Goal: Download file/media

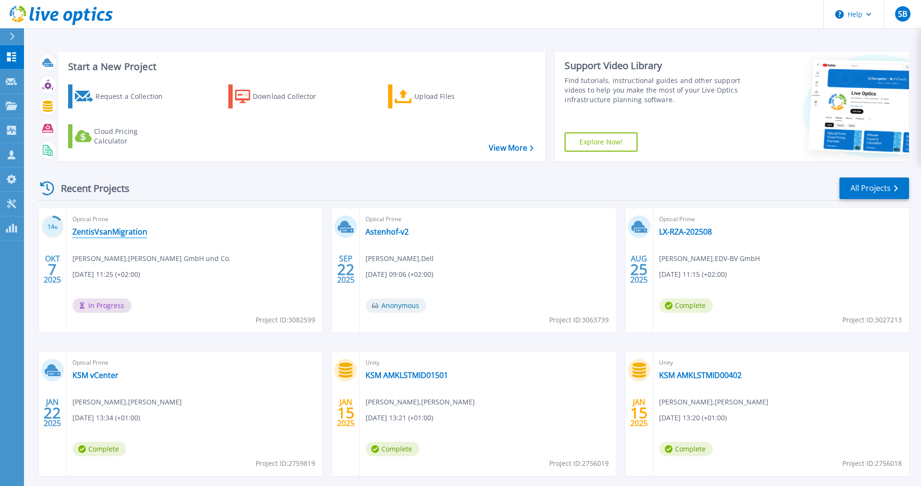
click at [133, 234] on link "ZentisVsanMigration" at bounding box center [109, 232] width 75 height 10
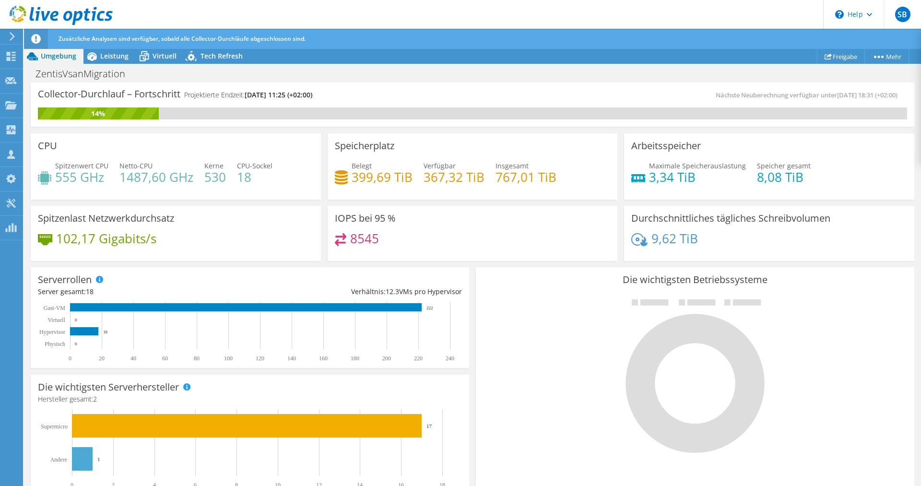
click at [112, 48] on div "Zusätzliche Analysen sind verfügbar, sobald alle Collector-Durchläufe abgeschlo…" at bounding box center [490, 39] width 868 height 20
click at [110, 57] on span "Leistung" at bounding box center [114, 55] width 28 height 9
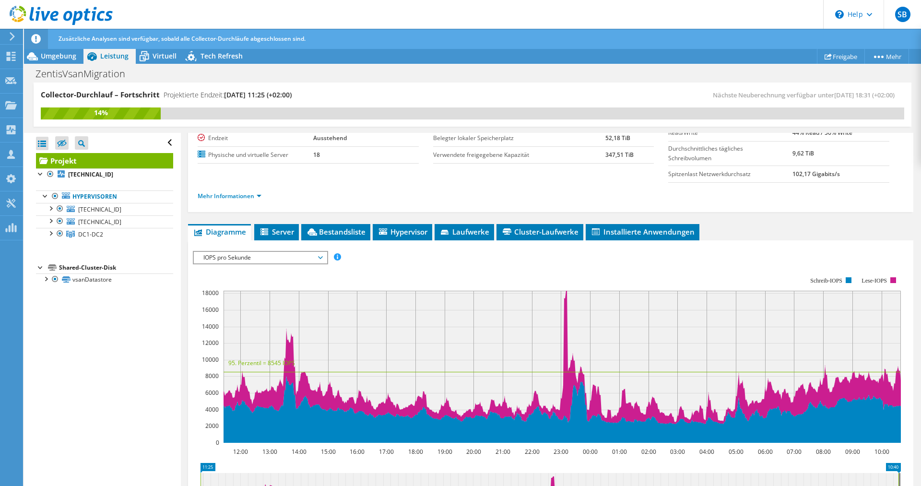
scroll to position [98, 0]
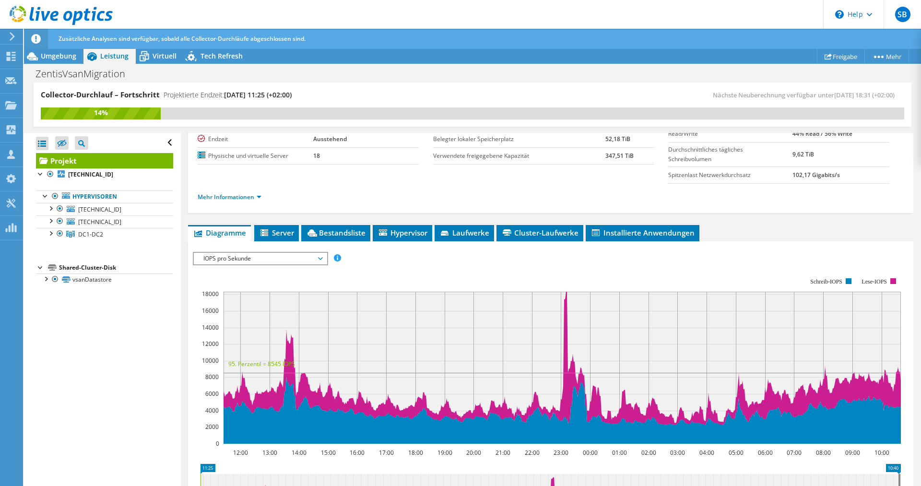
click at [286, 257] on span "IOPS pro Sekunde" at bounding box center [260, 259] width 123 height 12
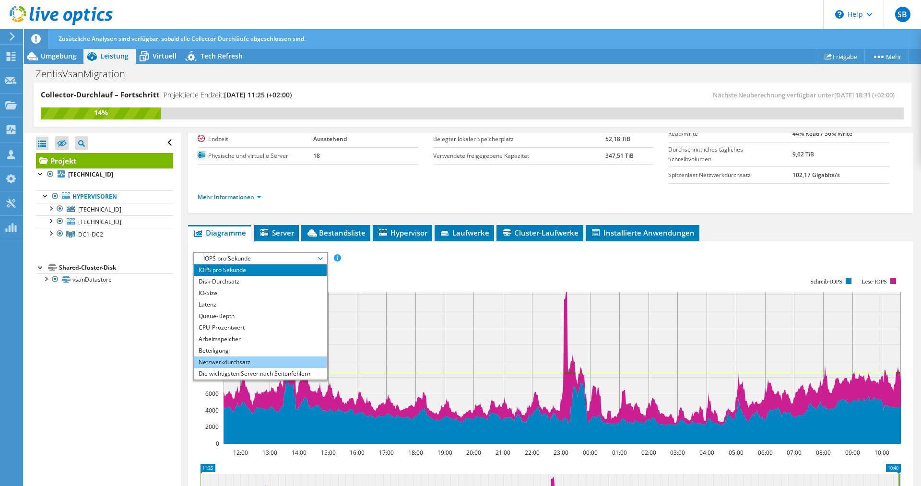
click at [245, 356] on li "Netzwerkdurchsatz" at bounding box center [260, 362] width 133 height 12
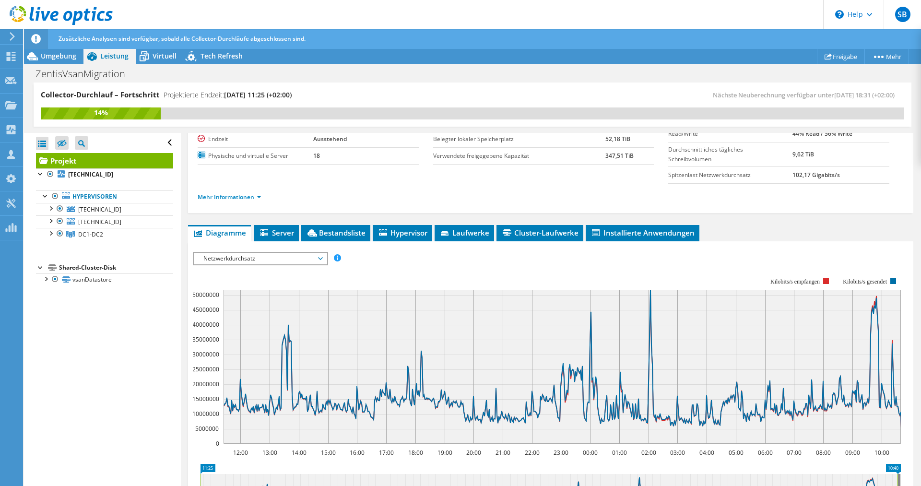
click at [312, 261] on span "Netzwerkdurchsatz" at bounding box center [260, 259] width 123 height 12
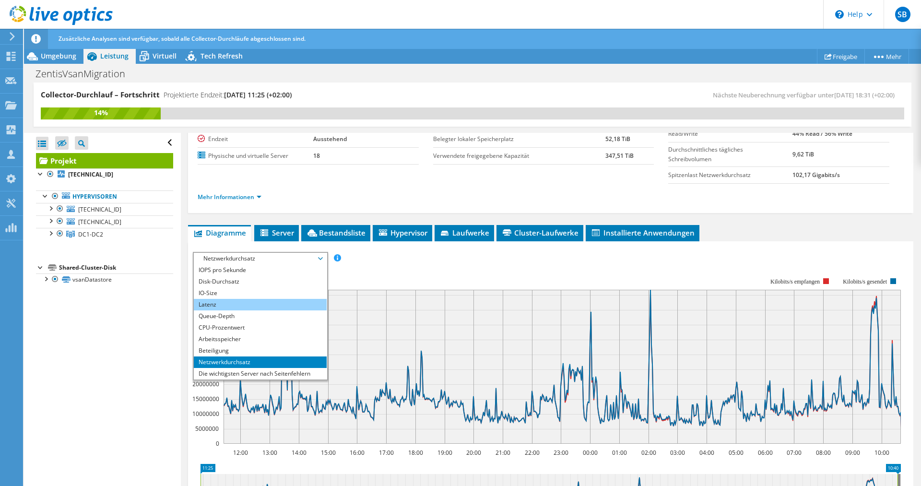
click at [235, 303] on li "Latenz" at bounding box center [260, 305] width 133 height 12
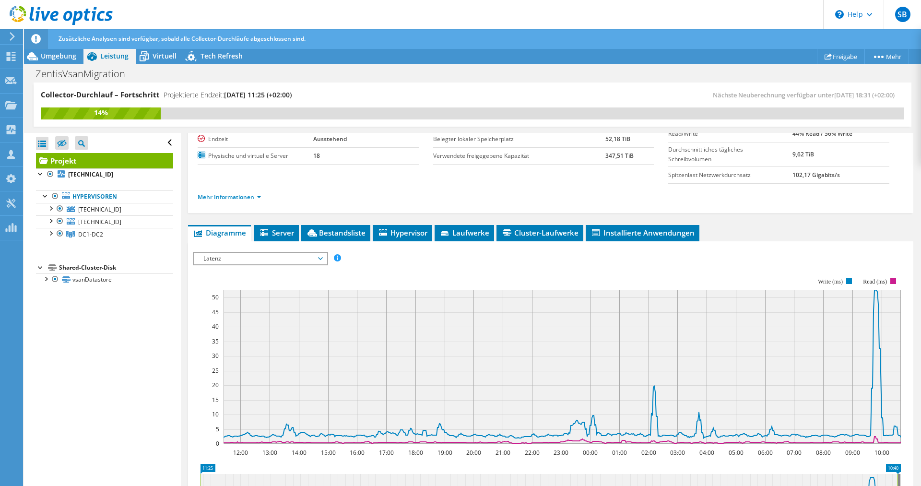
click at [299, 260] on span "Latenz" at bounding box center [260, 259] width 123 height 12
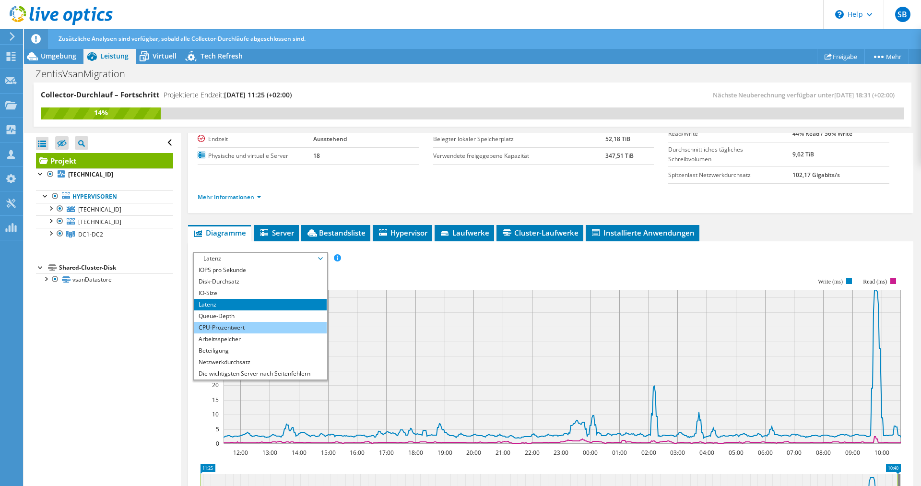
click at [252, 323] on li "CPU-Prozentwert" at bounding box center [260, 328] width 133 height 12
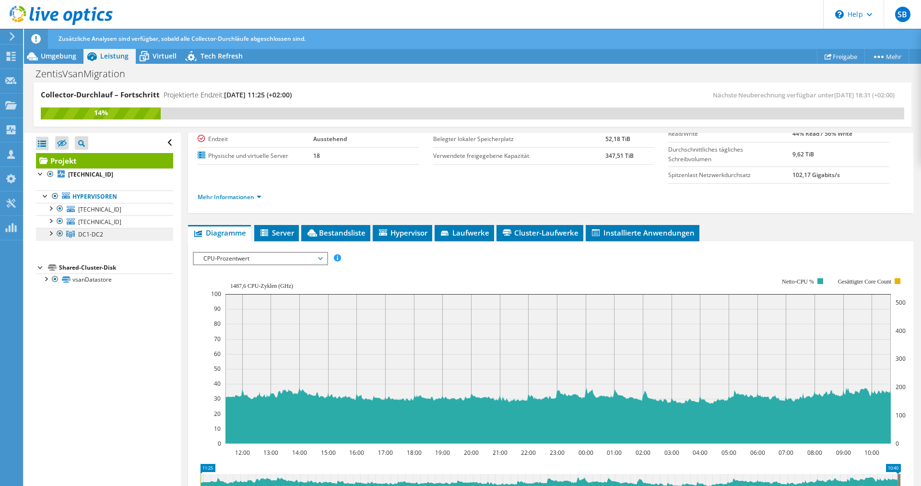
click at [124, 235] on link "DC1-DC2" at bounding box center [104, 234] width 137 height 12
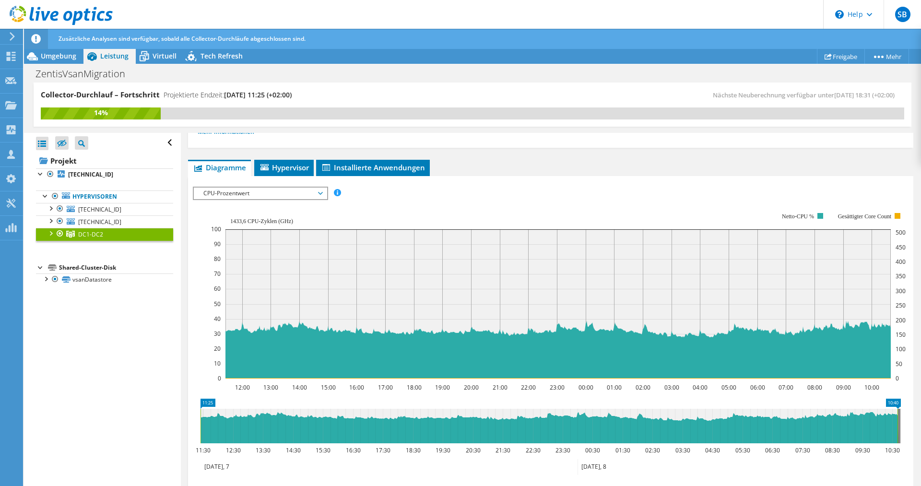
scroll to position [63, 0]
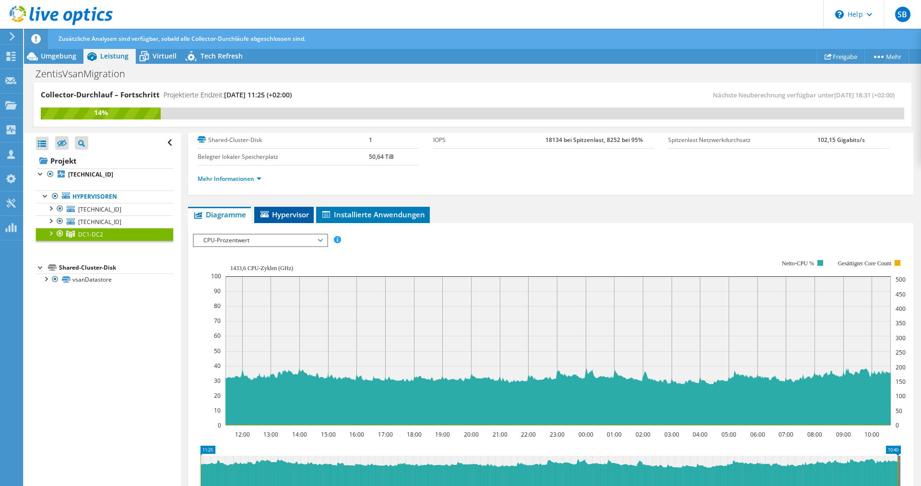
click at [275, 213] on span "Hypervisor" at bounding box center [284, 215] width 50 height 10
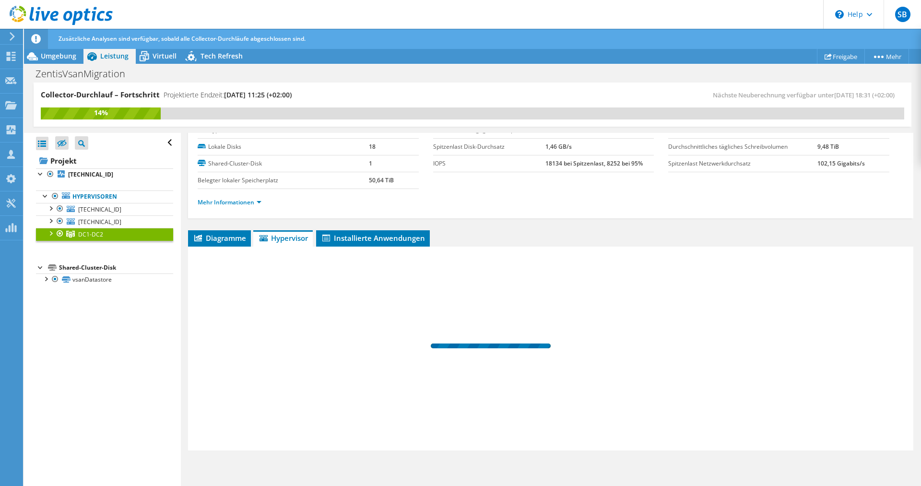
scroll to position [39, 0]
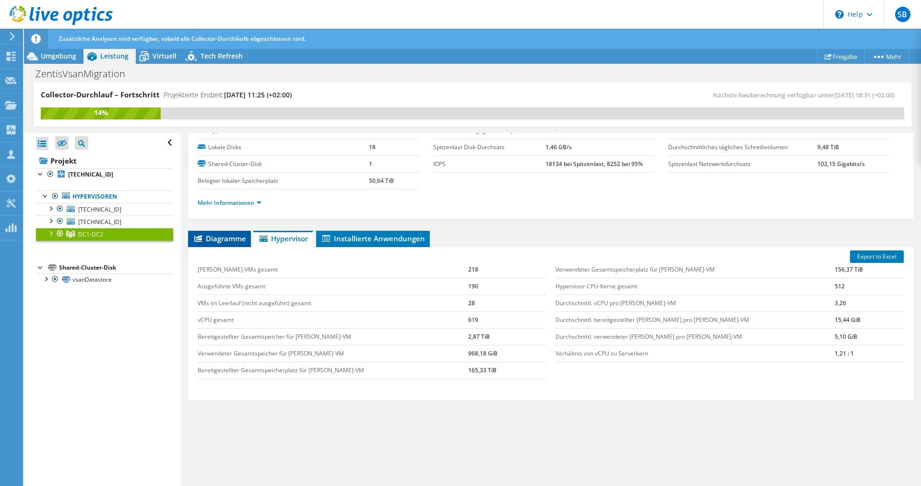
click at [215, 241] on span "Diagramme" at bounding box center [219, 239] width 53 height 10
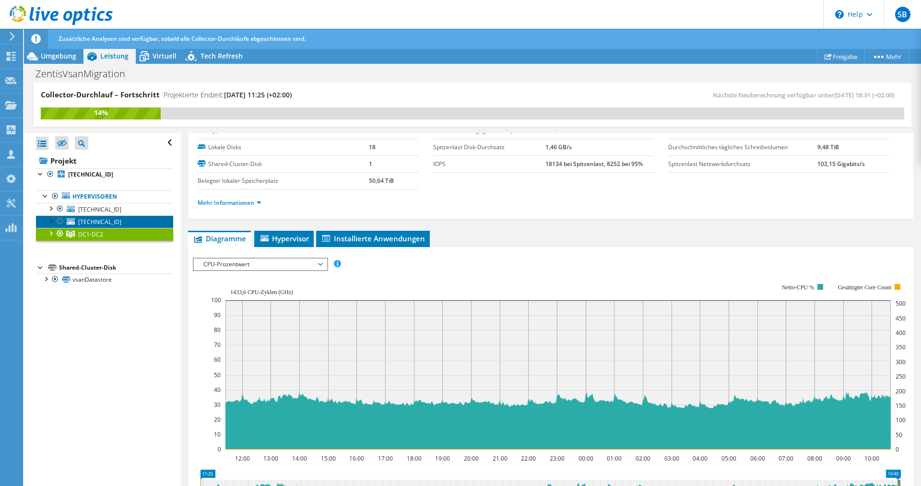
click at [110, 222] on span "[TECHNICAL_ID]" at bounding box center [99, 222] width 43 height 8
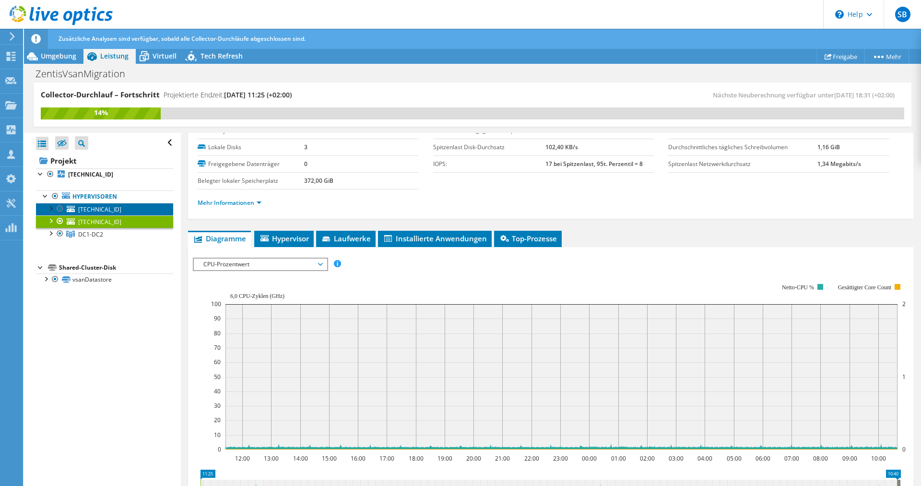
click at [114, 207] on span "[TECHNICAL_ID]" at bounding box center [99, 209] width 43 height 8
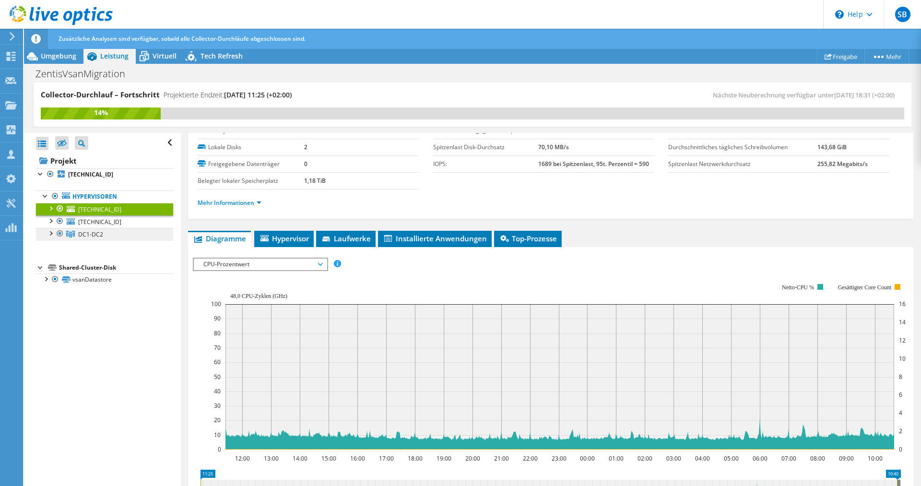
click at [112, 237] on link "DC1-DC2" at bounding box center [104, 234] width 137 height 12
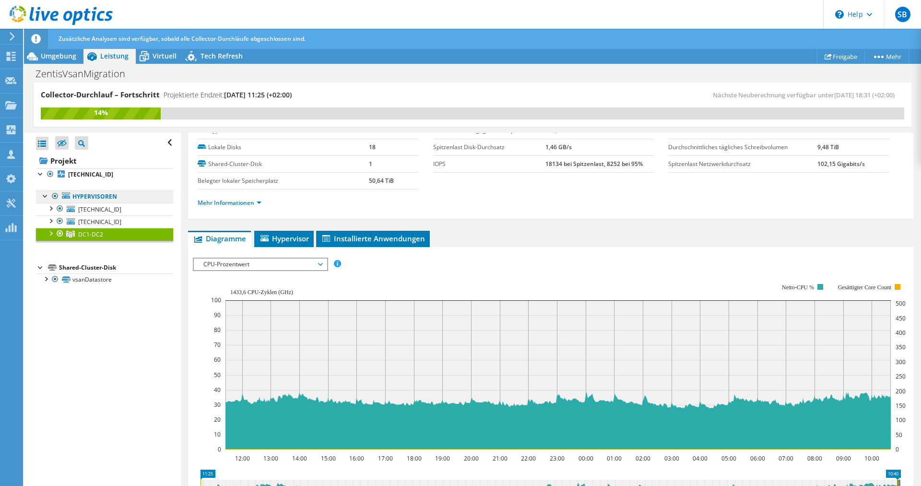
click at [111, 198] on link "Hypervisoren" at bounding box center [104, 196] width 137 height 12
click at [99, 198] on link "Hypervisoren" at bounding box center [104, 196] width 137 height 12
click at [101, 210] on span "[TECHNICAL_ID]" at bounding box center [99, 209] width 43 height 8
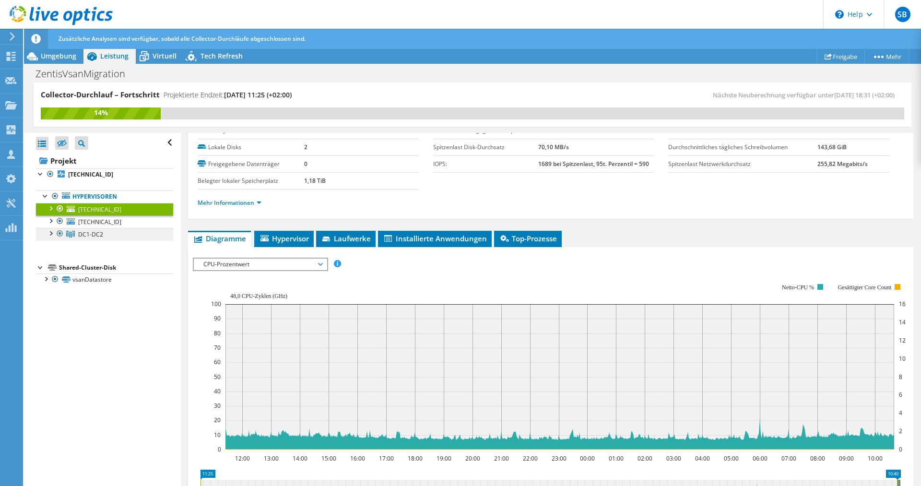
click at [100, 232] on span "DC1-DC2" at bounding box center [90, 234] width 25 height 8
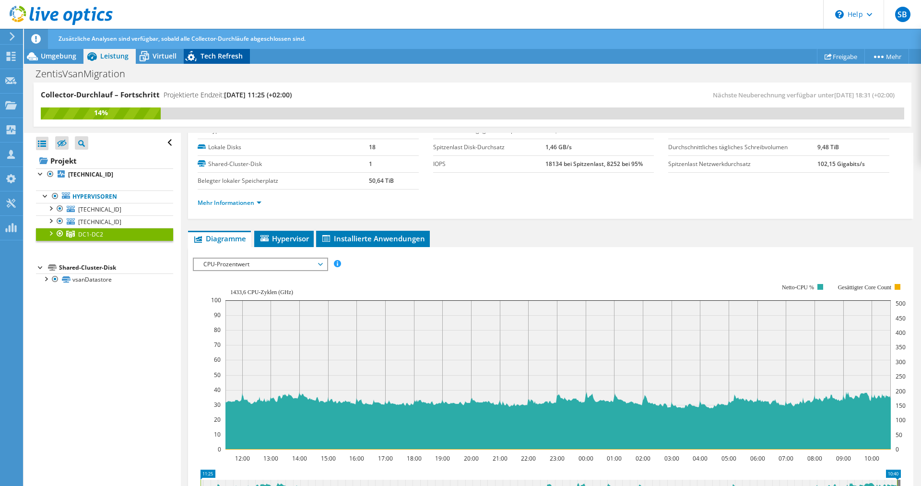
click at [198, 55] on icon at bounding box center [192, 58] width 17 height 20
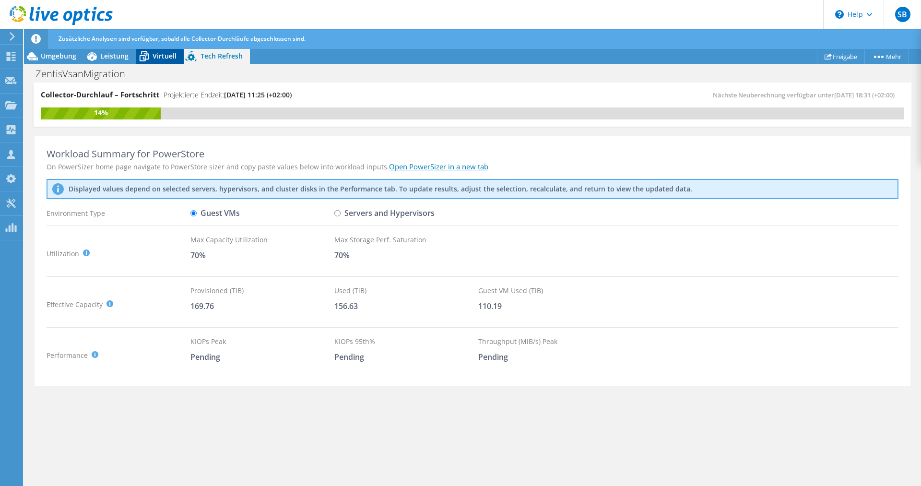
click at [165, 57] on span "Virtuell" at bounding box center [165, 55] width 24 height 9
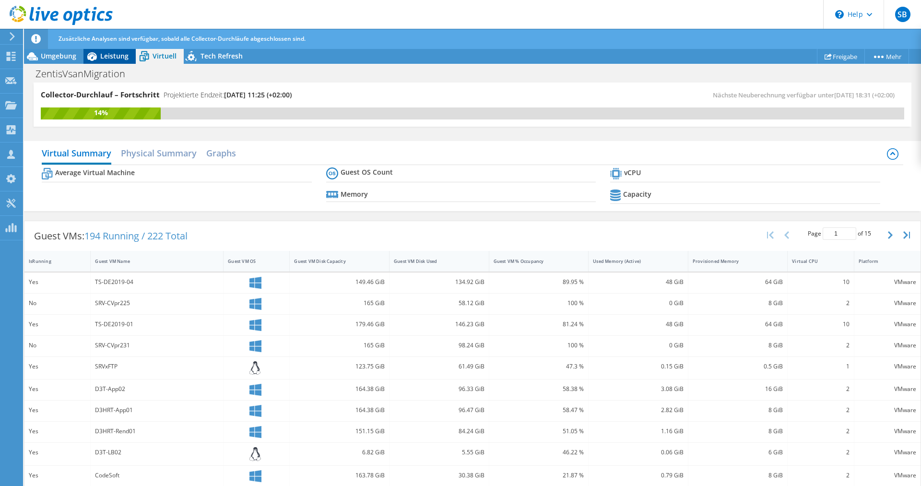
click at [105, 58] on span "Leistung" at bounding box center [114, 55] width 28 height 9
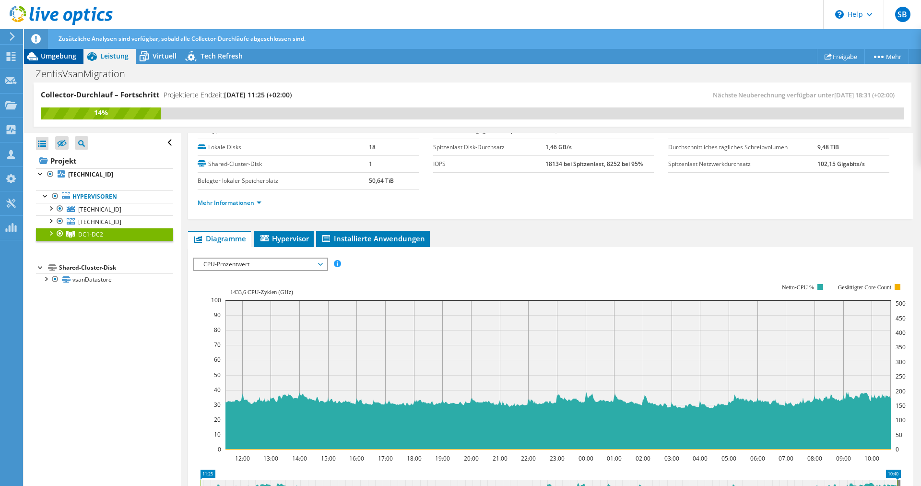
click at [77, 58] on div "Umgebung" at bounding box center [53, 55] width 59 height 15
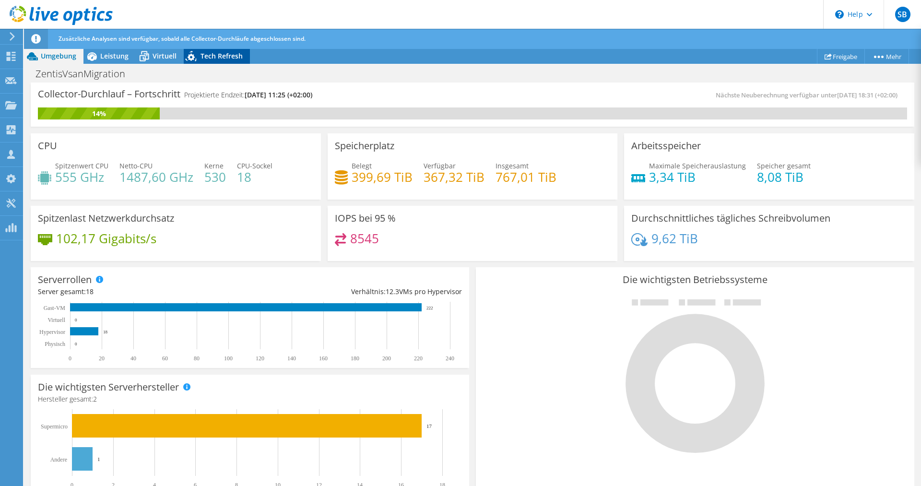
click at [213, 58] on span "Tech Refresh" at bounding box center [222, 55] width 42 height 9
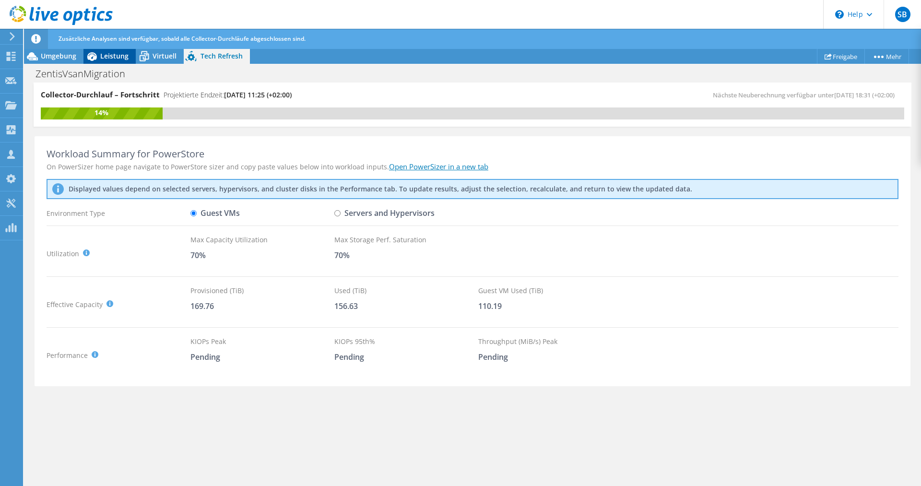
click at [110, 53] on span "Leistung" at bounding box center [114, 55] width 28 height 9
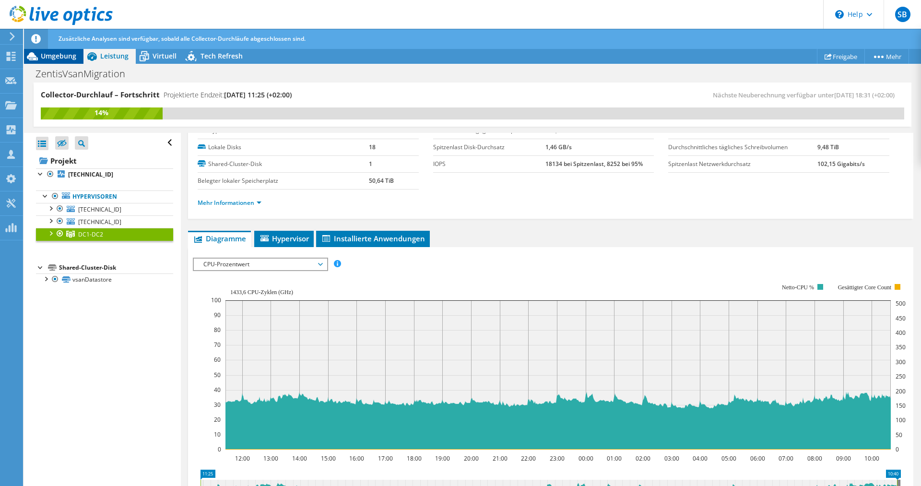
click at [63, 61] on div "Umgebung" at bounding box center [53, 55] width 59 height 15
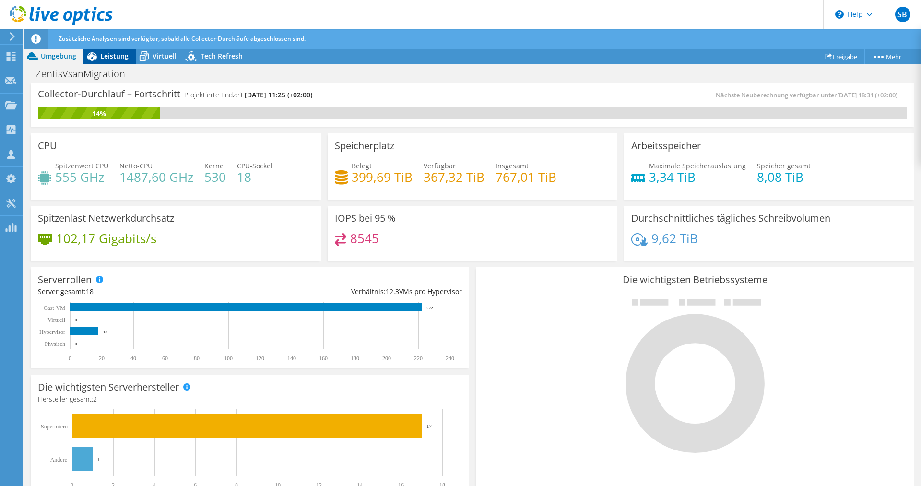
click at [117, 62] on div "Leistung" at bounding box center [109, 55] width 52 height 15
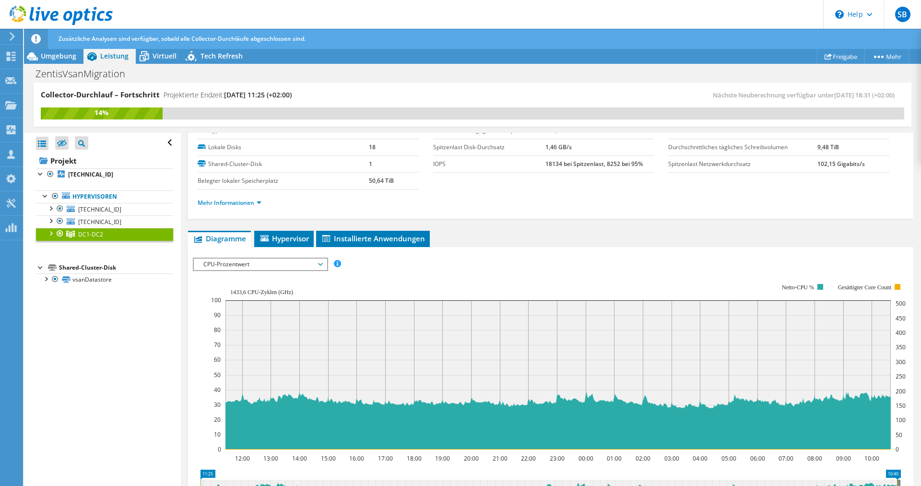
scroll to position [0, 0]
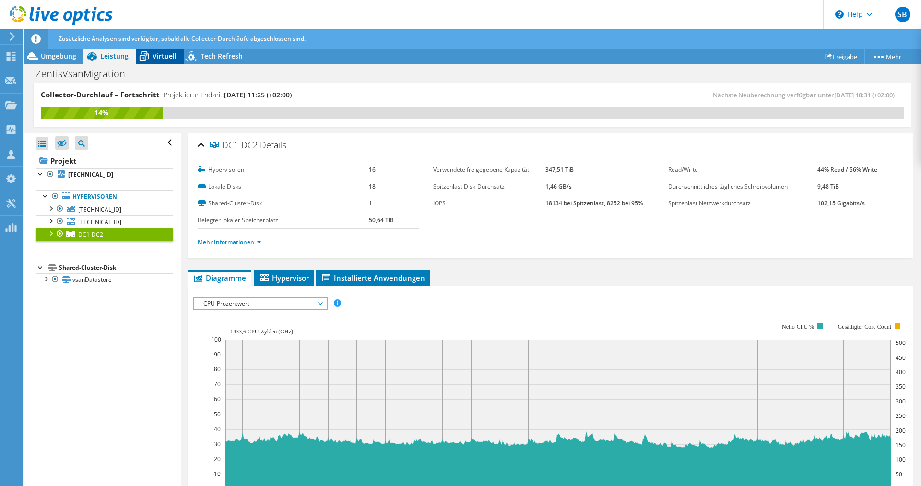
click at [165, 58] on span "Virtuell" at bounding box center [165, 55] width 24 height 9
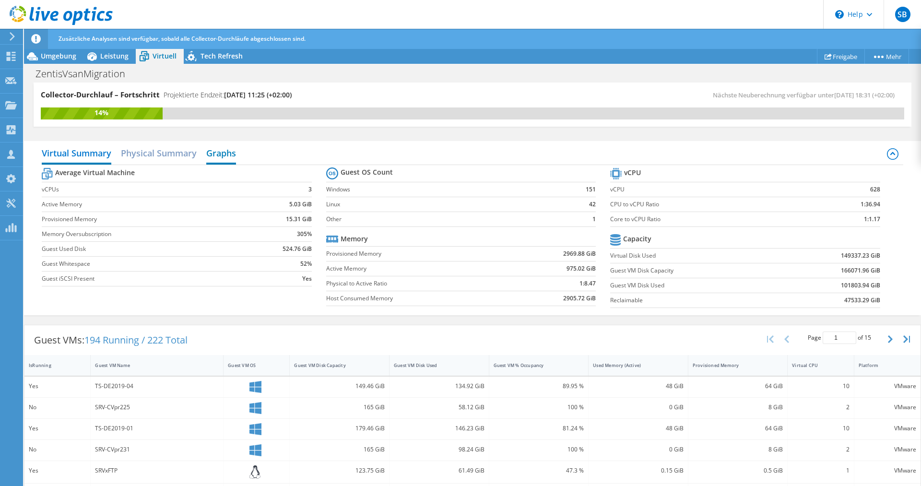
click at [231, 159] on h2 "Graphs" at bounding box center [221, 153] width 30 height 21
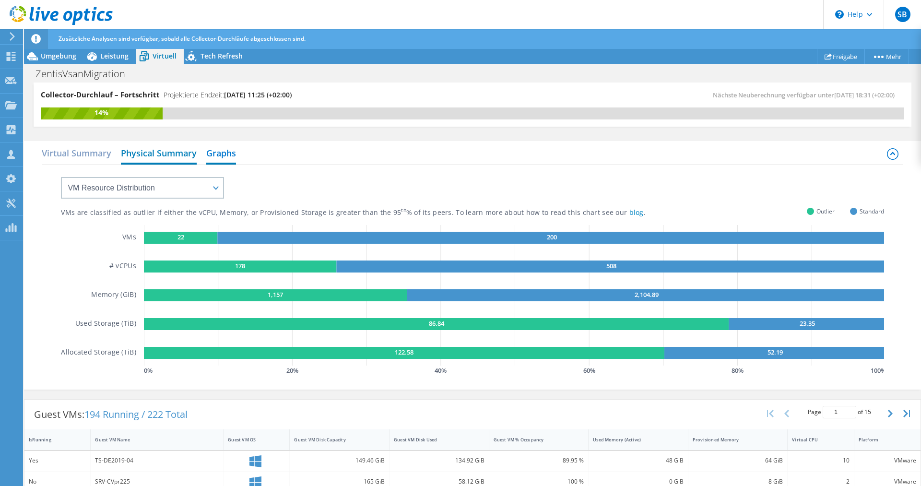
click at [135, 147] on h2 "Physical Summary" at bounding box center [159, 153] width 76 height 21
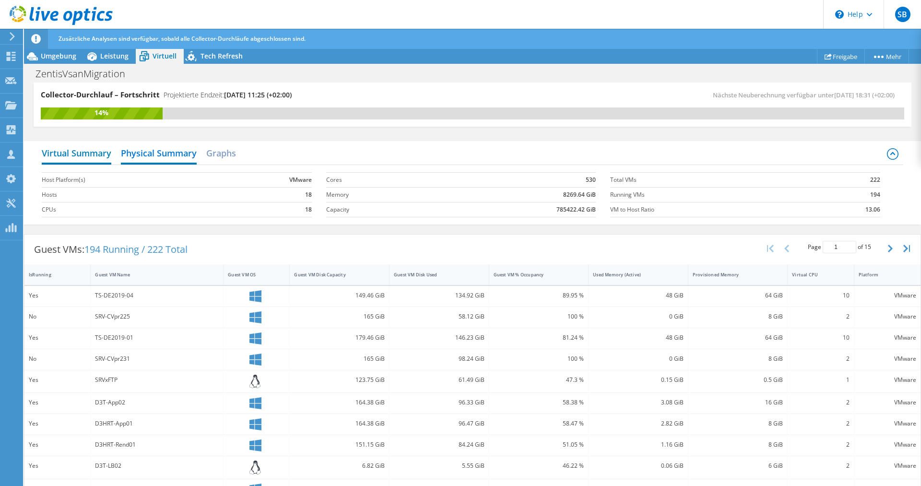
click at [76, 156] on h2 "Virtual Summary" at bounding box center [77, 153] width 70 height 21
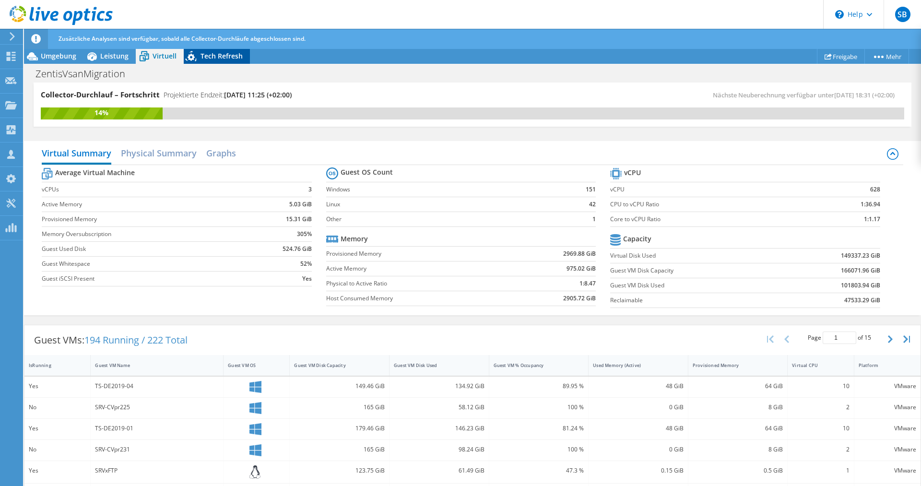
click at [199, 60] on icon at bounding box center [192, 58] width 17 height 20
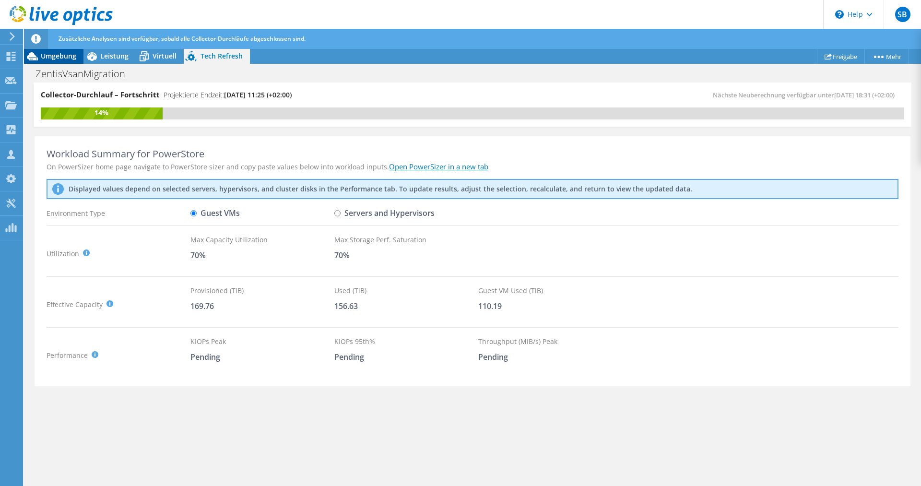
click at [71, 59] on span "Umgebung" at bounding box center [58, 55] width 35 height 9
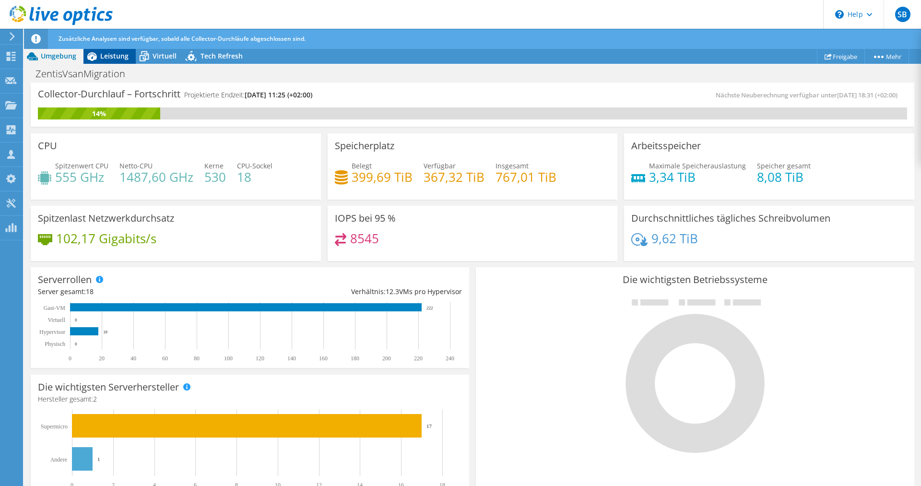
click at [108, 62] on div "Leistung" at bounding box center [109, 55] width 52 height 15
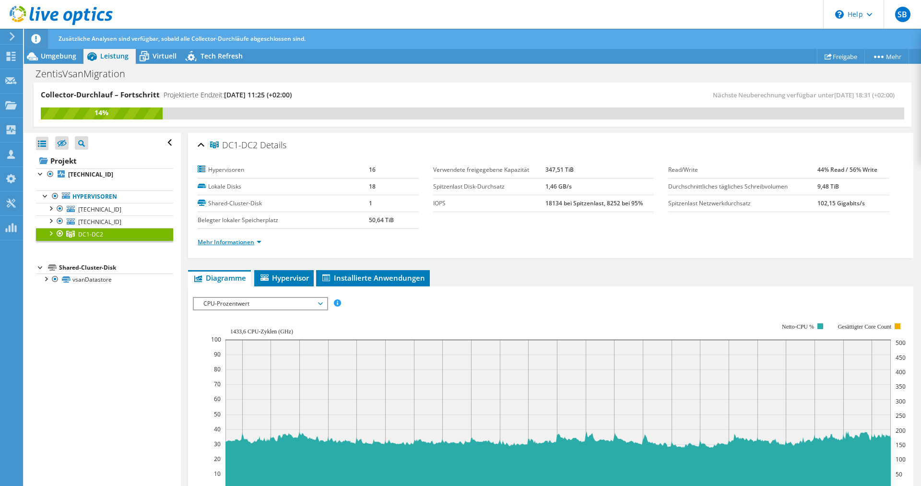
click at [248, 238] on link "Mehr Informationen" at bounding box center [230, 242] width 64 height 8
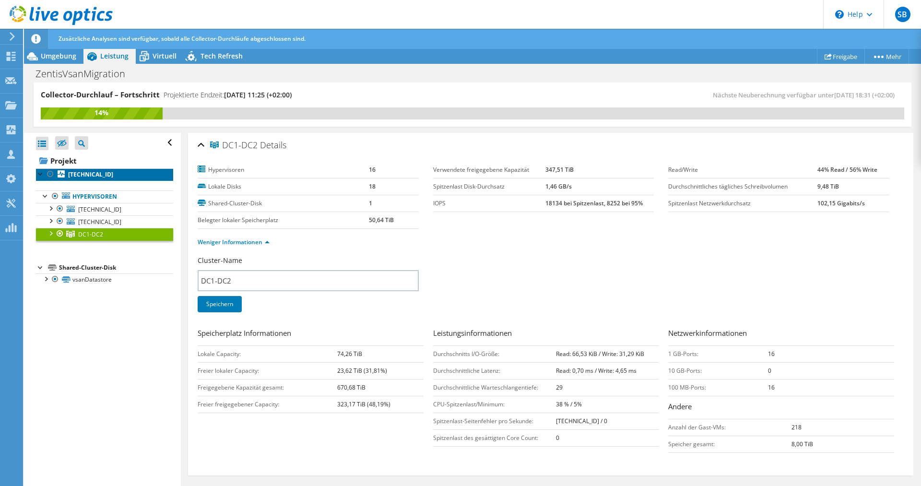
click at [100, 172] on b "[TECHNICAL_ID]" at bounding box center [90, 174] width 45 height 8
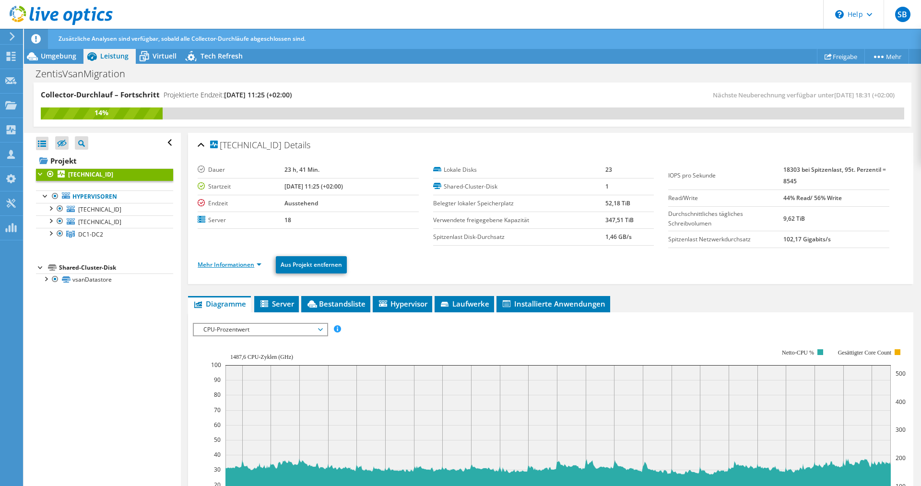
click at [258, 265] on link "Mehr Informationen" at bounding box center [230, 264] width 64 height 8
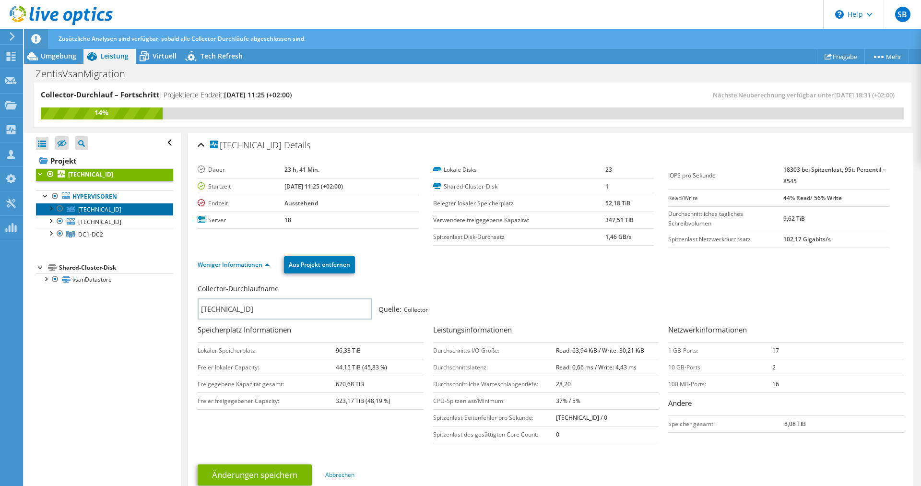
click at [121, 207] on span "[TECHNICAL_ID]" at bounding box center [99, 209] width 43 height 8
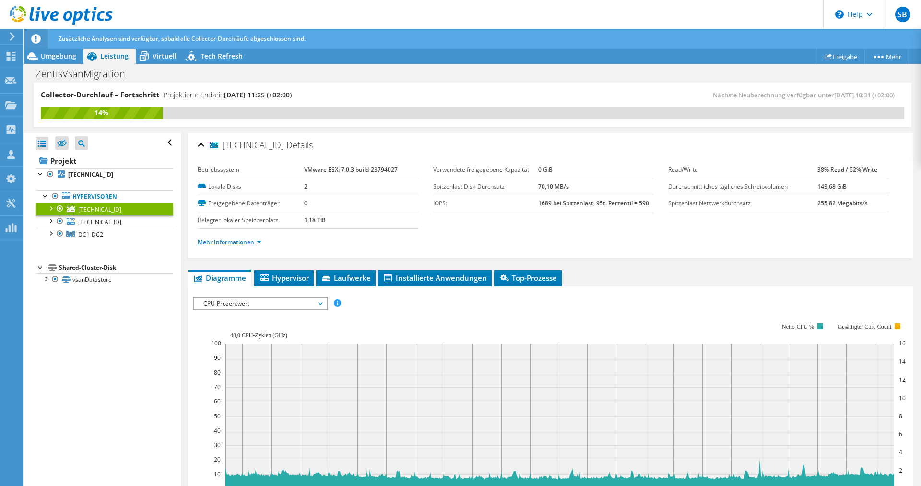
click at [246, 241] on link "Mehr Informationen" at bounding box center [230, 242] width 64 height 8
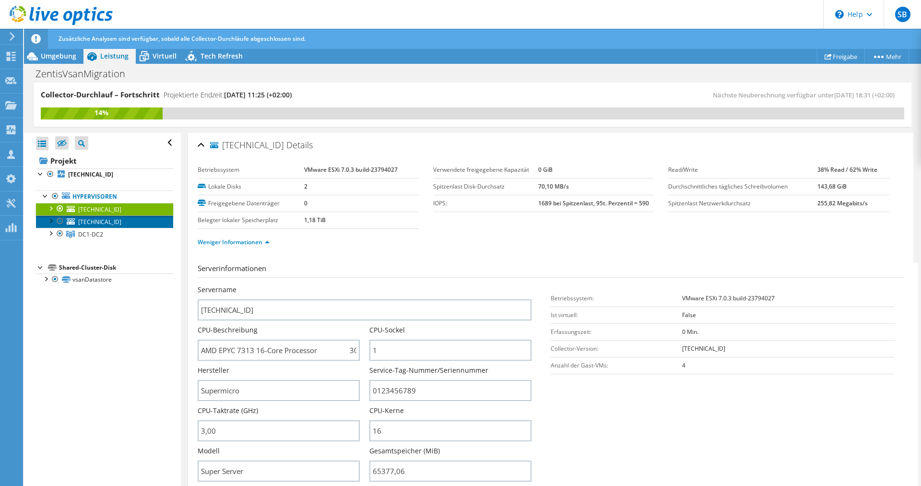
click at [132, 227] on link "[TECHNICAL_ID]" at bounding box center [104, 221] width 137 height 12
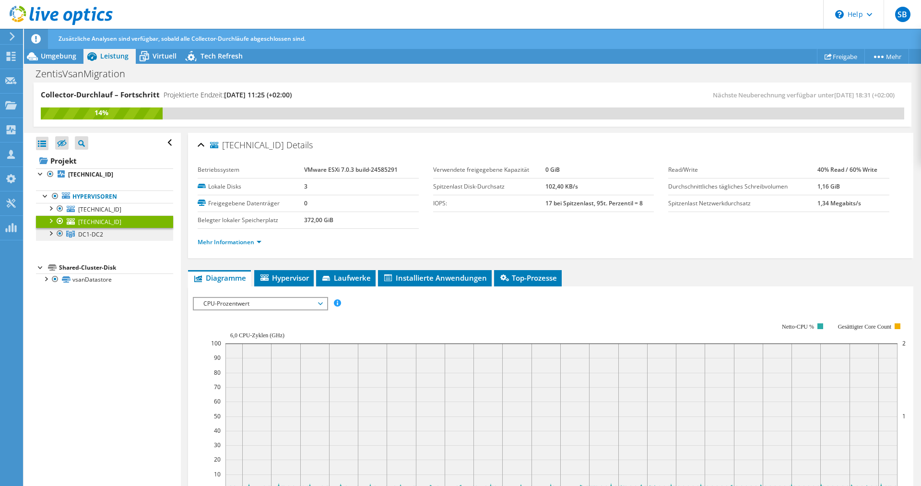
click at [106, 236] on link "DC1-DC2" at bounding box center [104, 234] width 137 height 12
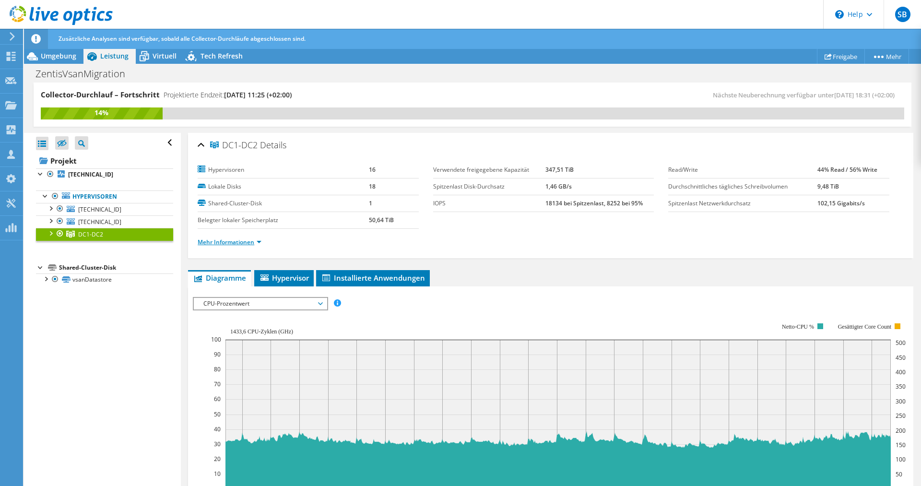
click at [258, 244] on link "Mehr Informationen" at bounding box center [230, 242] width 64 height 8
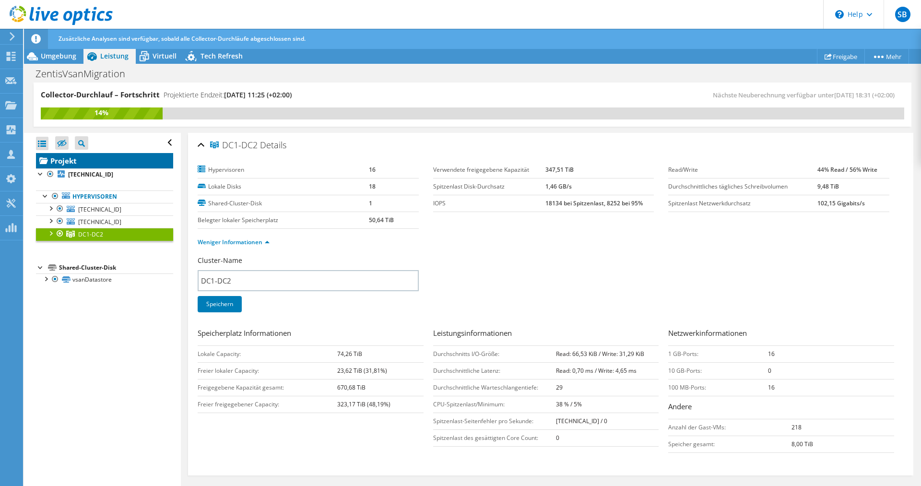
click at [76, 159] on link "Projekt" at bounding box center [104, 160] width 137 height 15
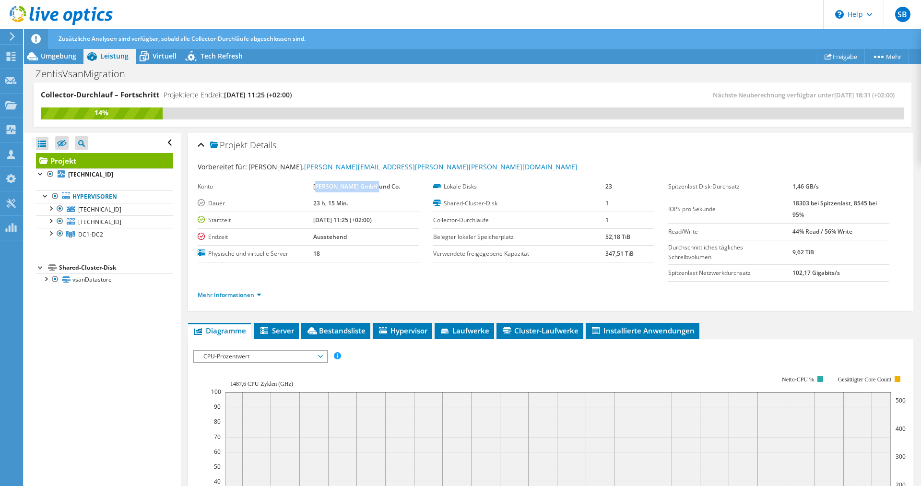
drag, startPoint x: 323, startPoint y: 185, endPoint x: 379, endPoint y: 185, distance: 55.6
click at [379, 185] on b "[PERSON_NAME] GmbH und Co." at bounding box center [356, 186] width 87 height 8
drag, startPoint x: 378, startPoint y: 186, endPoint x: 365, endPoint y: 186, distance: 12.5
click at [375, 186] on b "[PERSON_NAME] GmbH und Co." at bounding box center [356, 186] width 87 height 8
drag, startPoint x: 322, startPoint y: 188, endPoint x: 393, endPoint y: 186, distance: 71.0
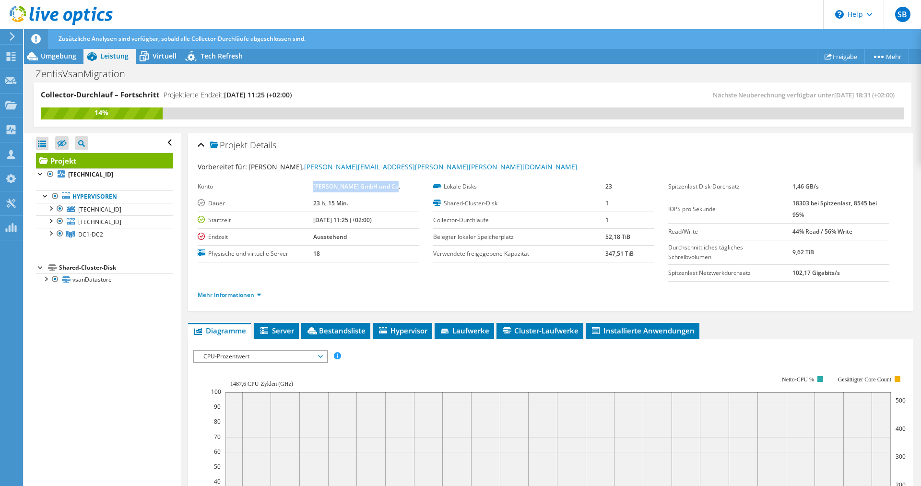
click at [400, 187] on td "[PERSON_NAME] GmbH und Co." at bounding box center [365, 186] width 105 height 17
copy b "[PERSON_NAME] GmbH und Co."
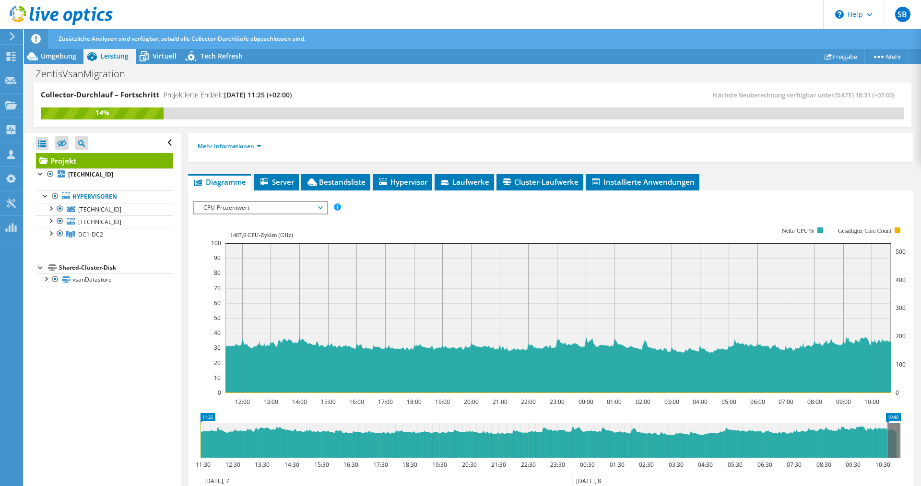
scroll to position [165, 0]
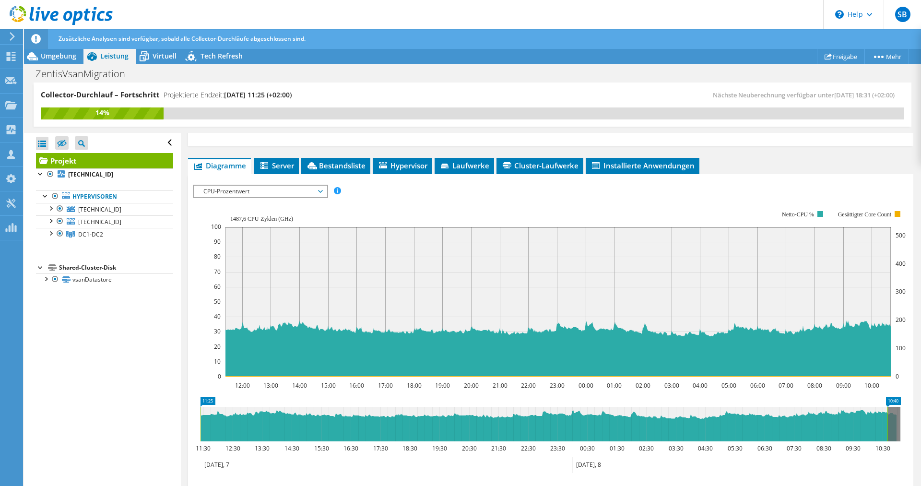
click at [318, 189] on span "CPU-Prozentwert" at bounding box center [260, 192] width 123 height 12
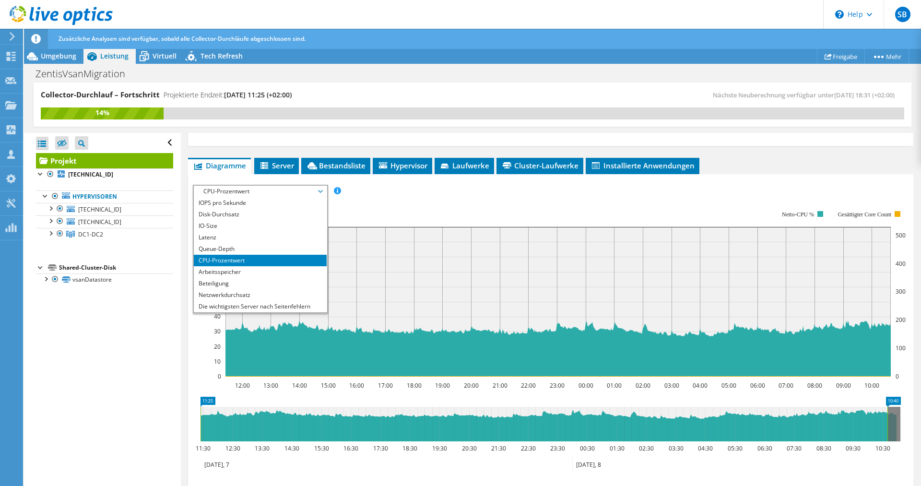
click at [318, 189] on span "CPU-Prozentwert" at bounding box center [260, 192] width 123 height 12
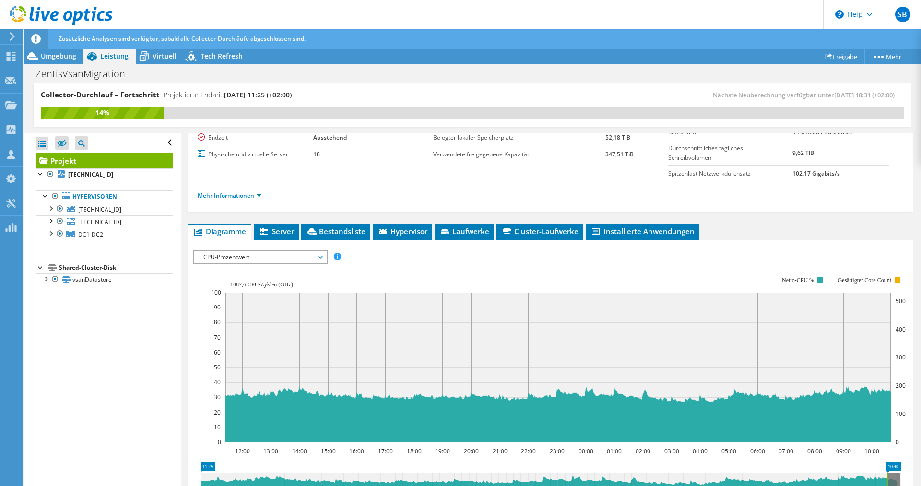
scroll to position [116, 0]
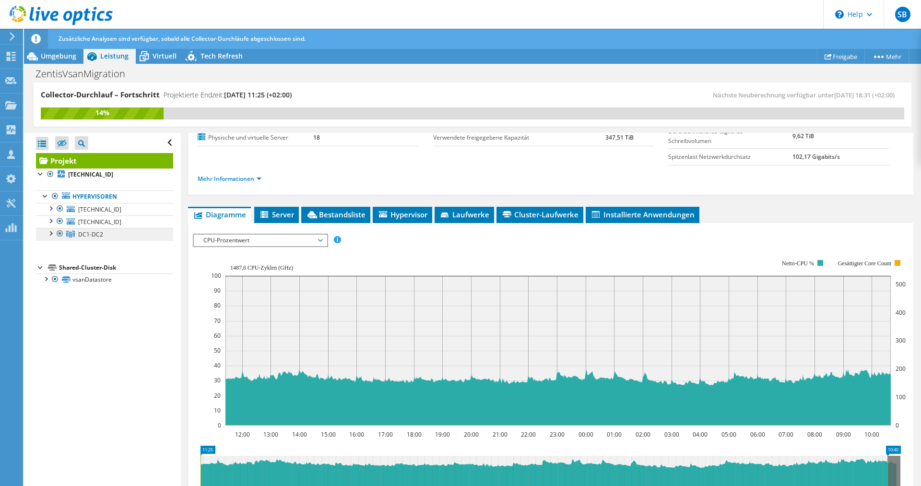
click at [88, 231] on span "DC1-DC2" at bounding box center [90, 234] width 25 height 8
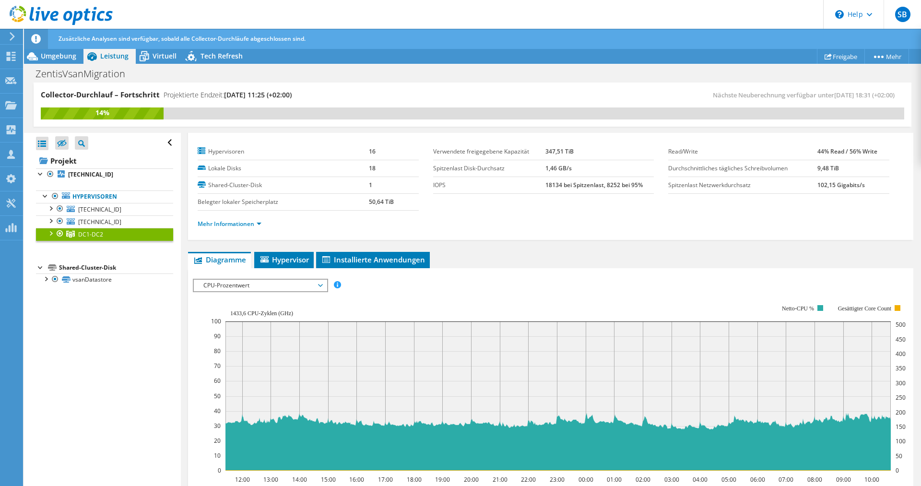
scroll to position [0, 0]
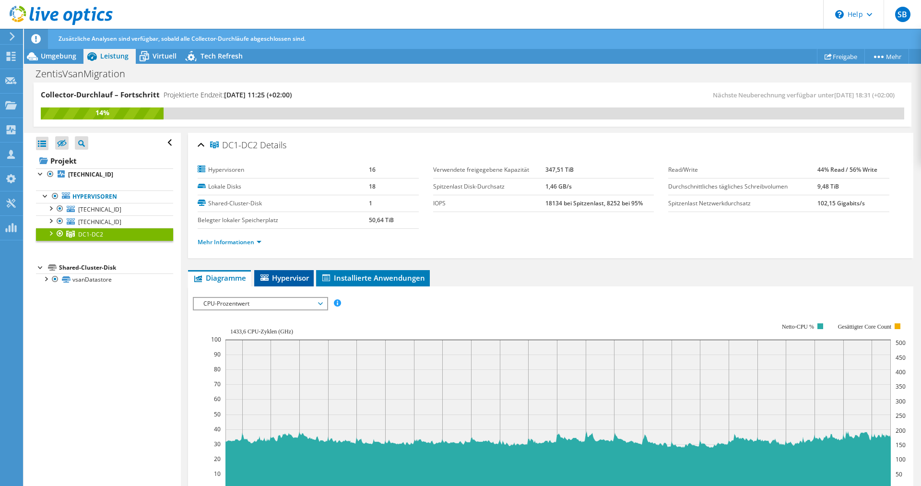
click at [284, 276] on span "Hypervisor" at bounding box center [284, 278] width 50 height 10
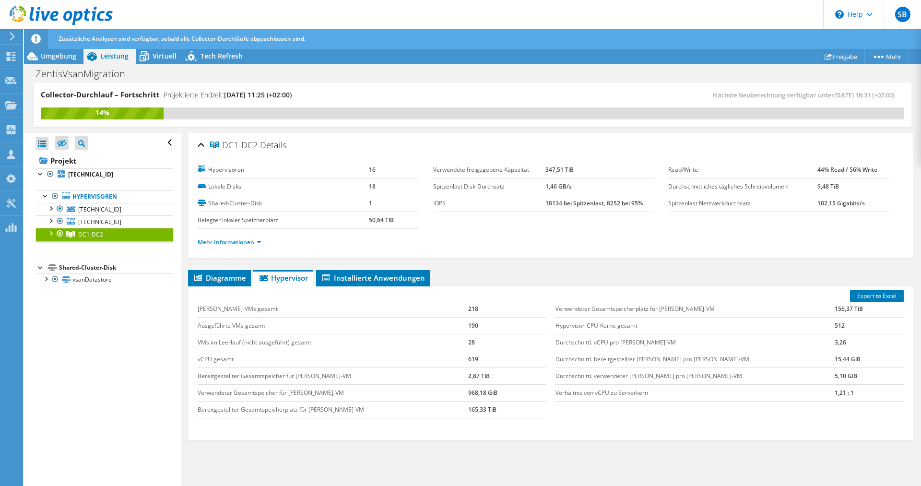
scroll to position [39, 0]
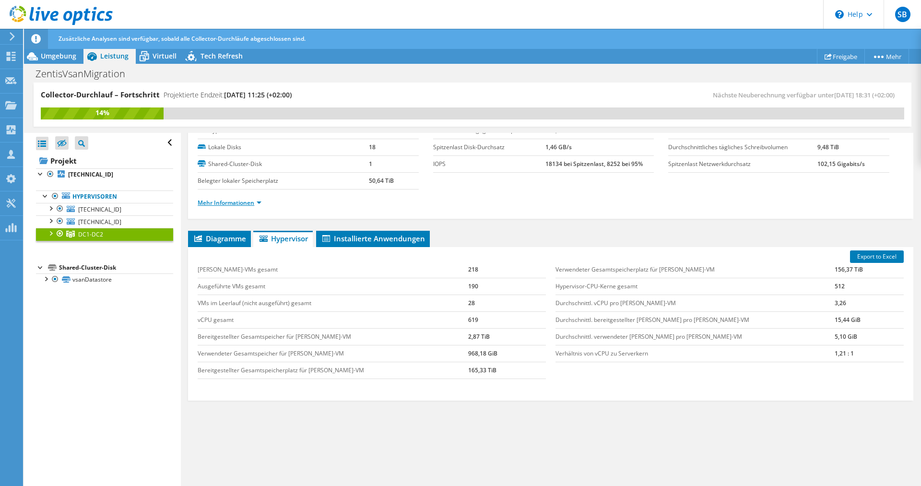
click at [260, 203] on link "Mehr Informationen" at bounding box center [230, 203] width 64 height 8
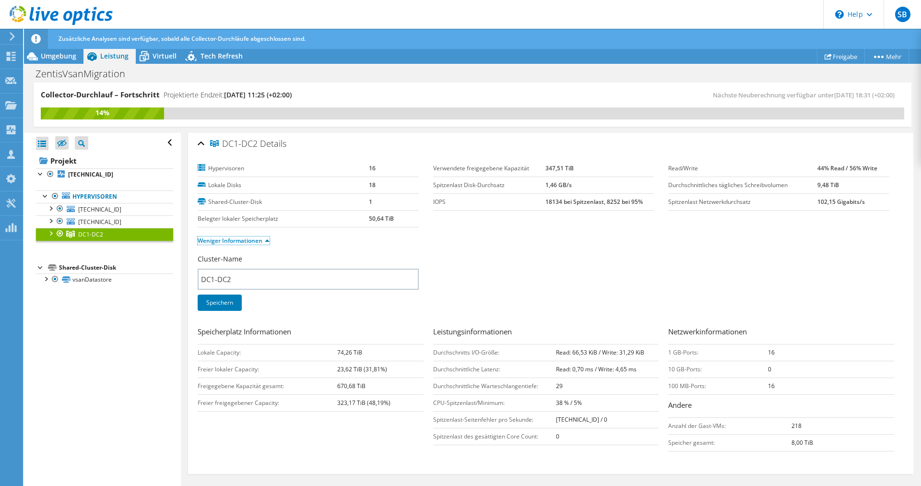
scroll to position [0, 0]
click at [259, 247] on li "Weniger Informationen" at bounding box center [237, 242] width 78 height 11
click at [265, 240] on link "Weniger Informationen" at bounding box center [234, 242] width 72 height 8
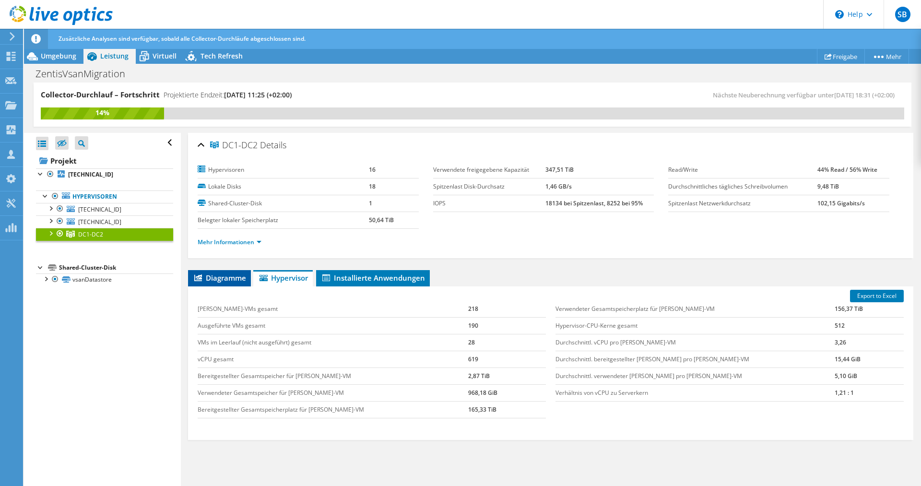
click at [227, 273] on span "Diagramme" at bounding box center [219, 278] width 53 height 10
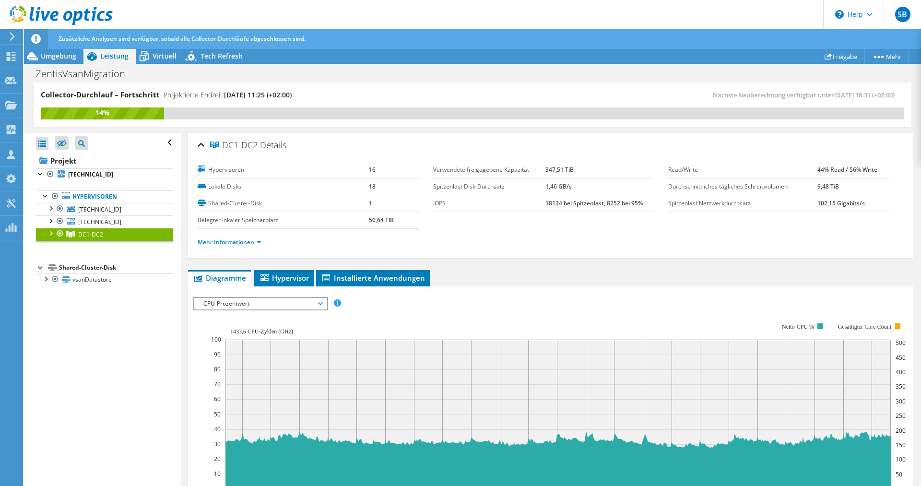
scroll to position [98, 0]
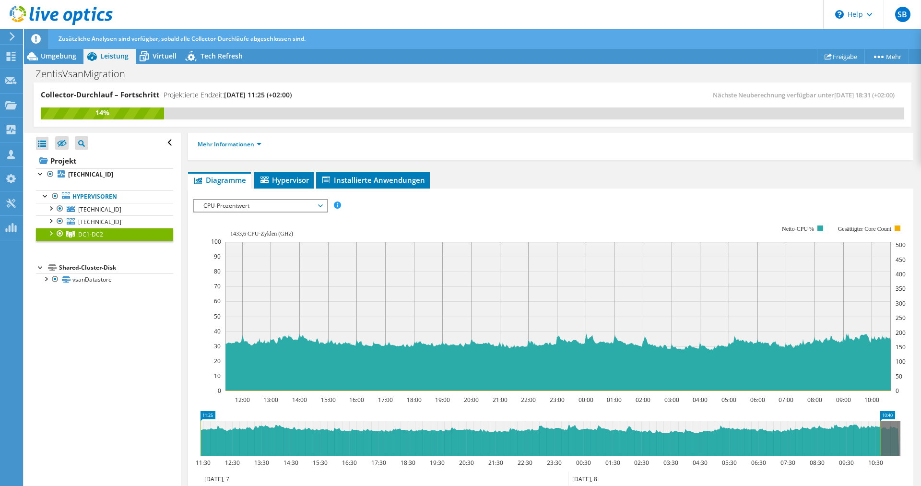
click at [273, 208] on span "CPU-Prozentwert" at bounding box center [260, 206] width 123 height 12
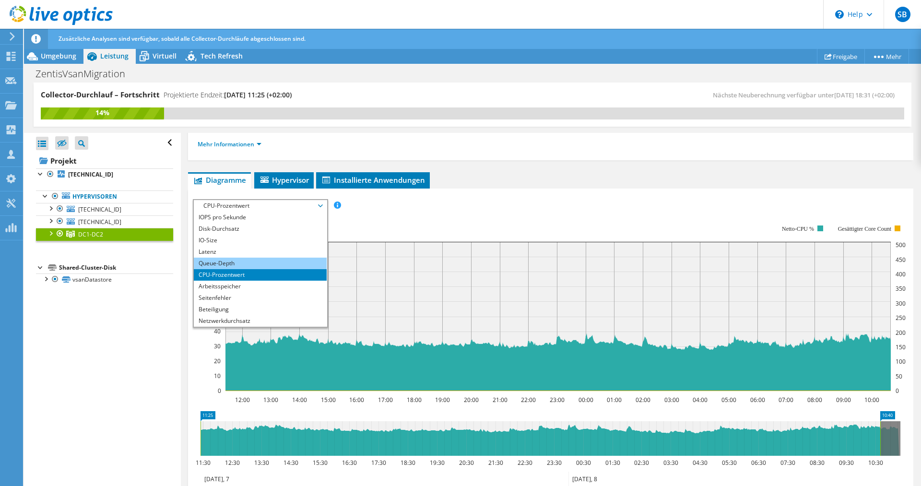
click at [238, 260] on li "Queue-Depth" at bounding box center [260, 264] width 133 height 12
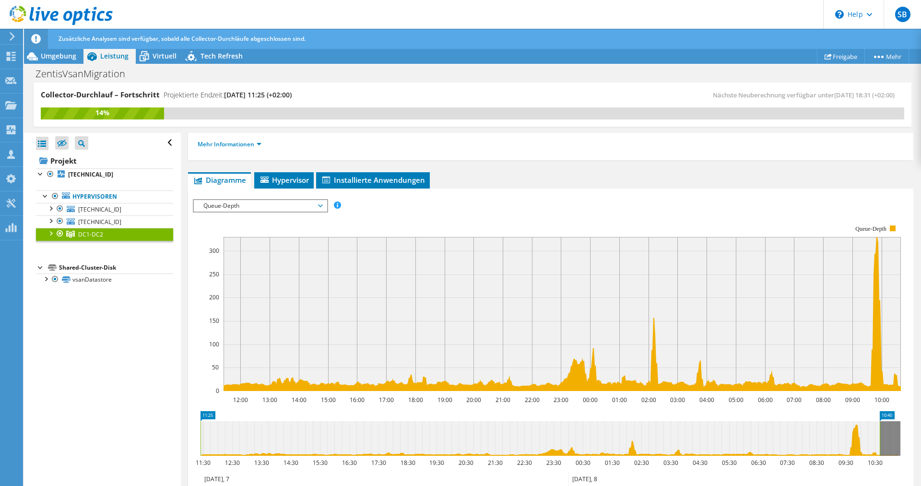
click at [248, 206] on span "Queue-Depth" at bounding box center [260, 206] width 123 height 12
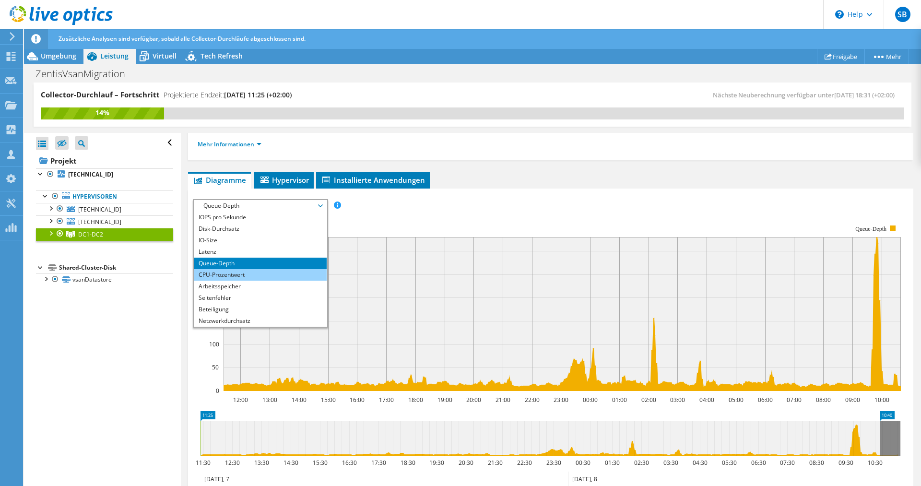
click at [235, 271] on li "CPU-Prozentwert" at bounding box center [260, 275] width 133 height 12
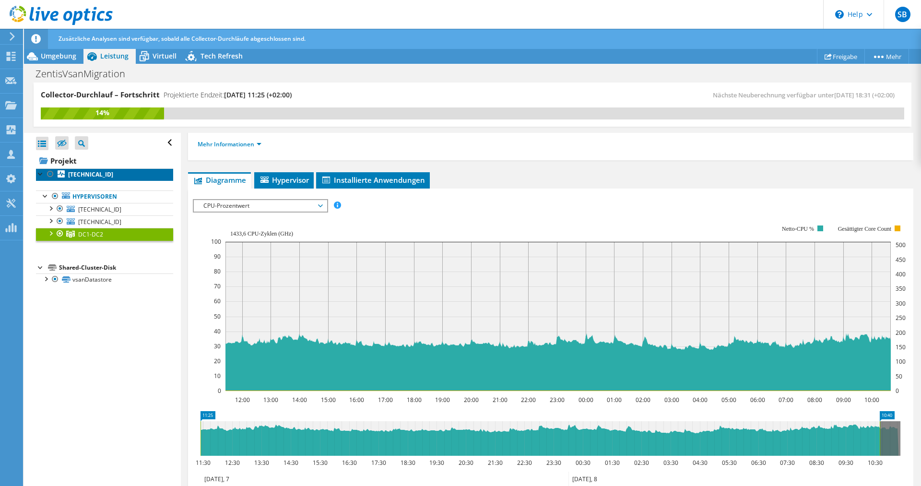
click at [110, 173] on b "[TECHNICAL_ID]" at bounding box center [90, 174] width 45 height 8
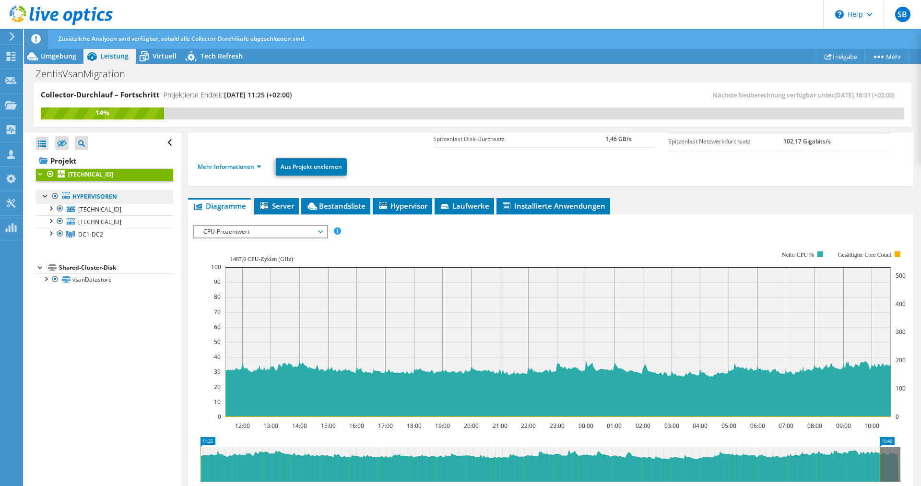
click at [125, 195] on link "Hypervisoren" at bounding box center [104, 196] width 137 height 12
click at [95, 197] on link "Hypervisoren" at bounding box center [104, 196] width 137 height 12
click at [104, 233] on link "DC1-DC2" at bounding box center [104, 234] width 137 height 12
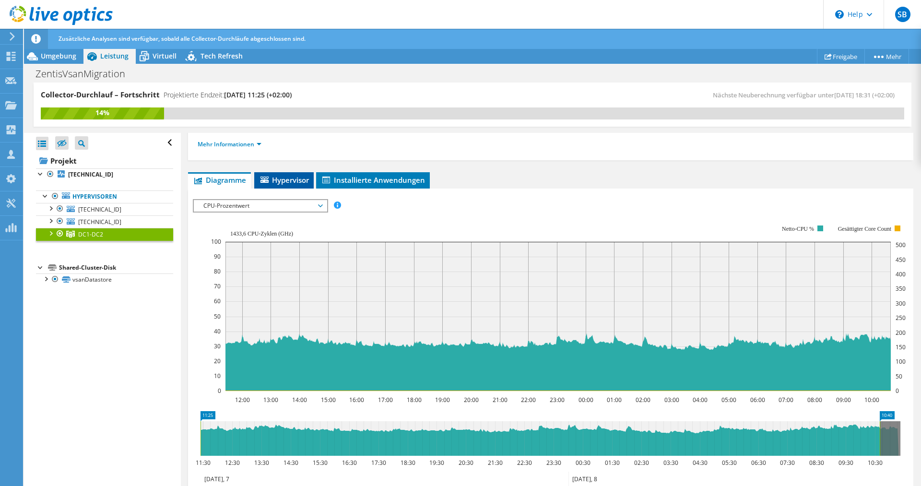
click at [293, 181] on span "Hypervisor" at bounding box center [284, 180] width 50 height 10
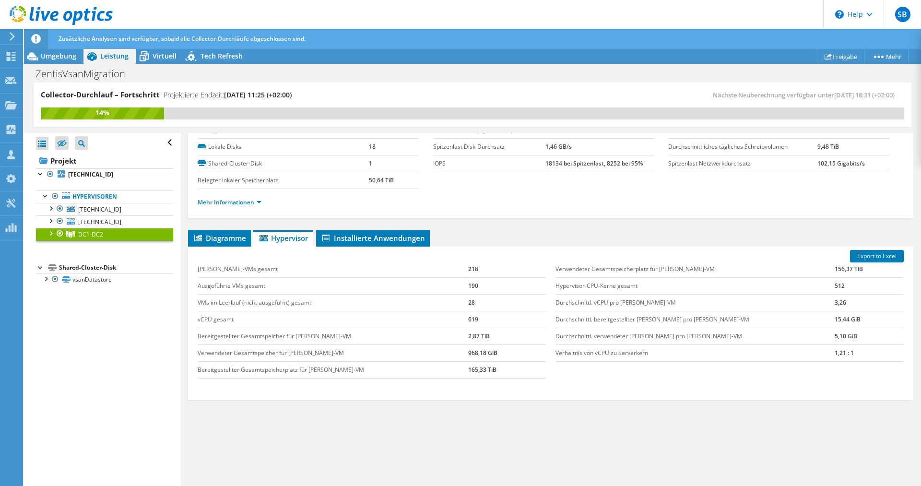
scroll to position [39, 0]
click at [321, 241] on li "Installierte Anwendungen" at bounding box center [373, 239] width 114 height 16
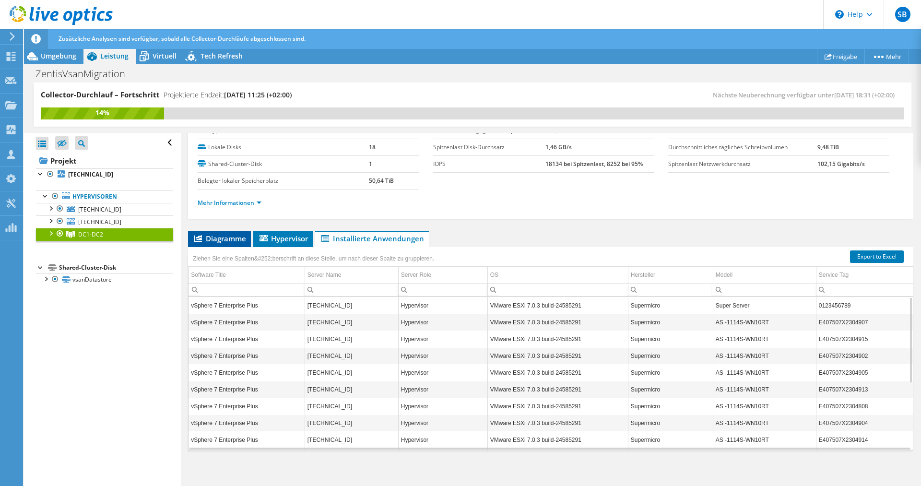
click at [231, 237] on span "Diagramme" at bounding box center [219, 239] width 53 height 10
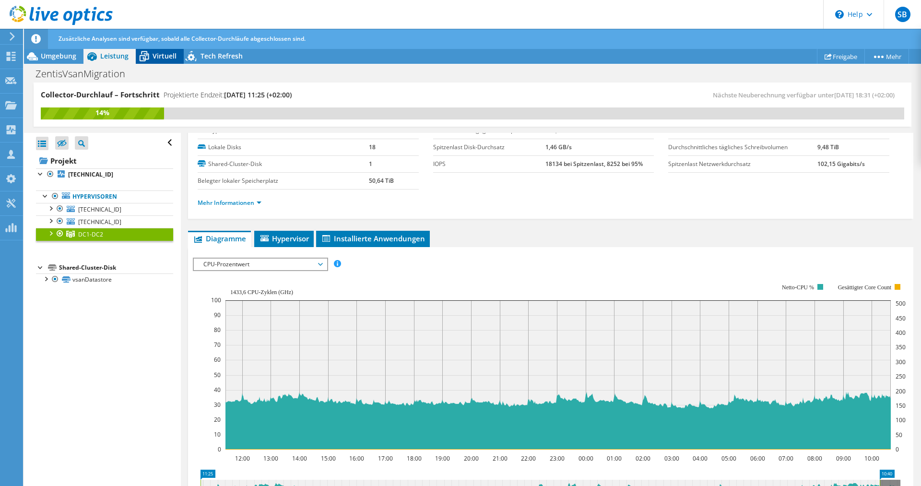
click at [164, 59] on span "Virtuell" at bounding box center [165, 55] width 24 height 9
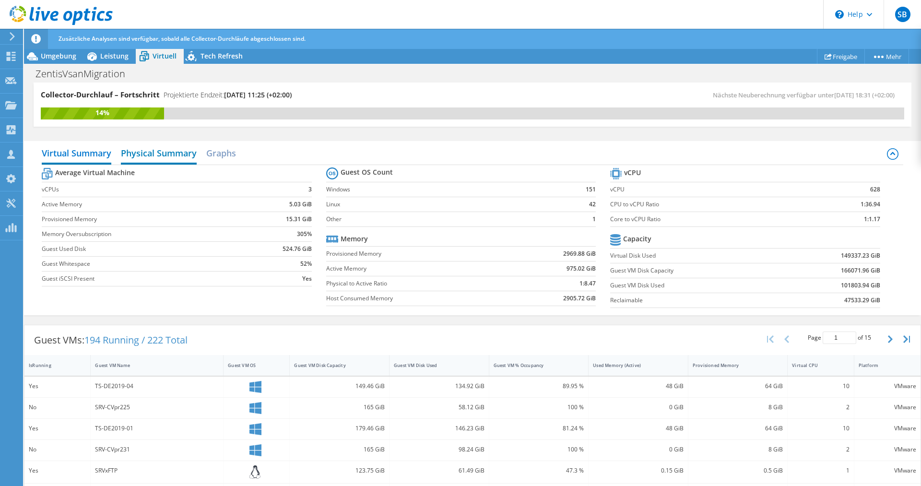
click at [152, 154] on h2 "Physical Summary" at bounding box center [159, 153] width 76 height 21
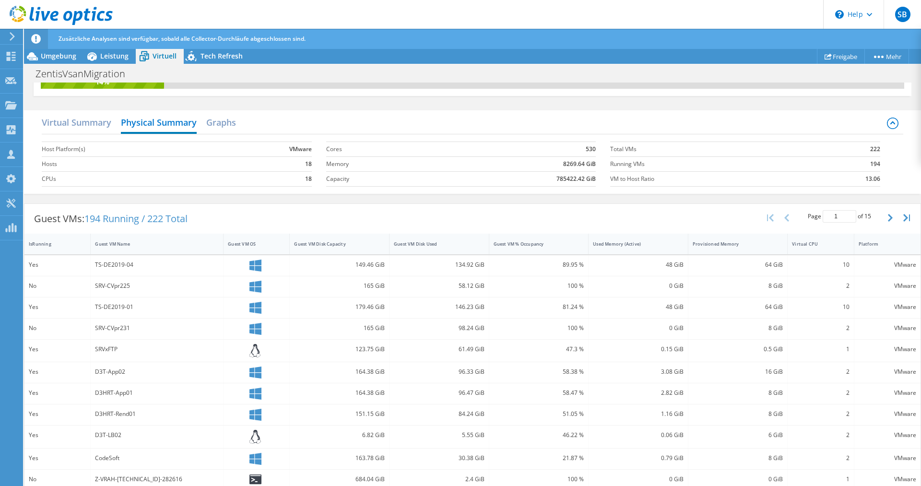
scroll to position [0, 0]
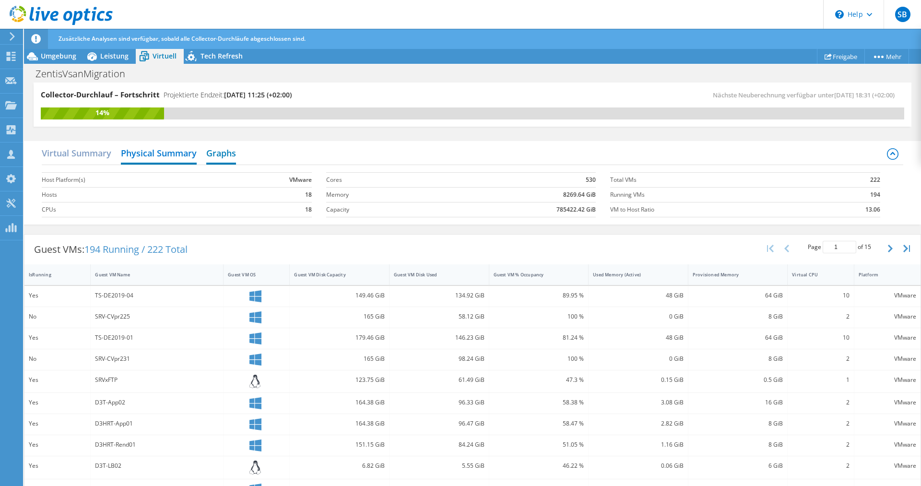
click at [225, 145] on h2 "Graphs" at bounding box center [221, 153] width 30 height 21
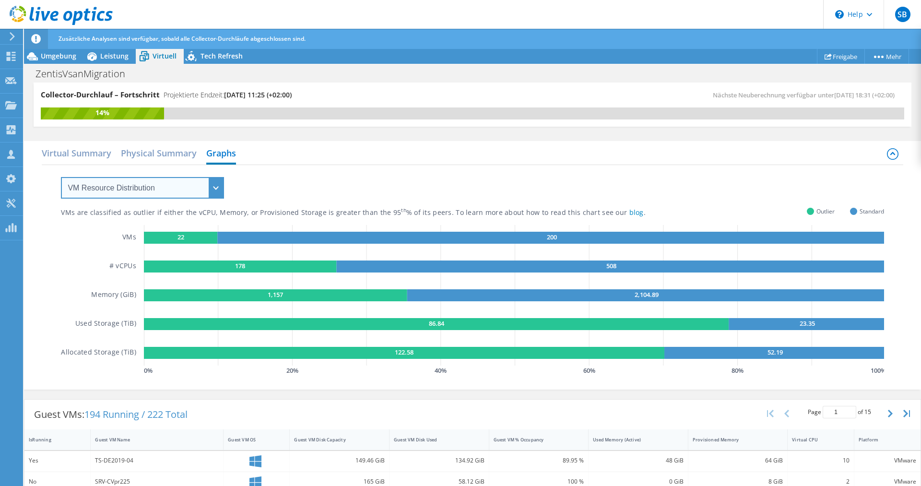
click at [61, 177] on select "VM Resource Distribution Provisioning Contrast Over Provisioning" at bounding box center [142, 188] width 163 height 22
click option "VM Resource Distribution" at bounding box center [0, 0] width 0 height 0
click at [209, 57] on span "Tech Refresh" at bounding box center [222, 55] width 42 height 9
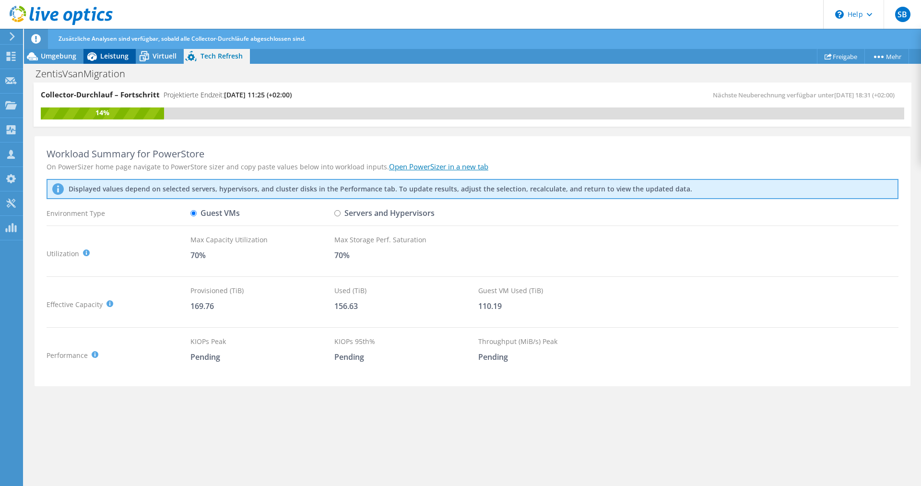
drag, startPoint x: 147, startPoint y: 56, endPoint x: 130, endPoint y: 56, distance: 16.8
click at [146, 56] on icon at bounding box center [144, 56] width 17 height 17
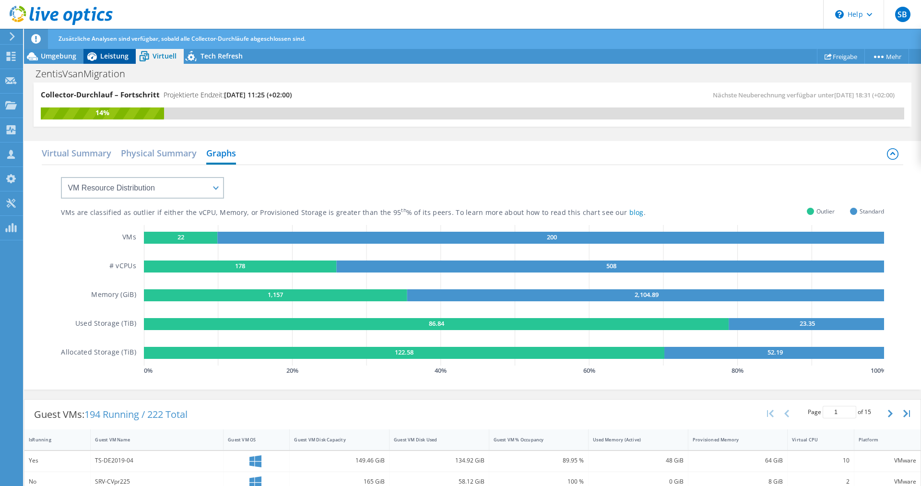
click at [114, 58] on span "Leistung" at bounding box center [114, 55] width 28 height 9
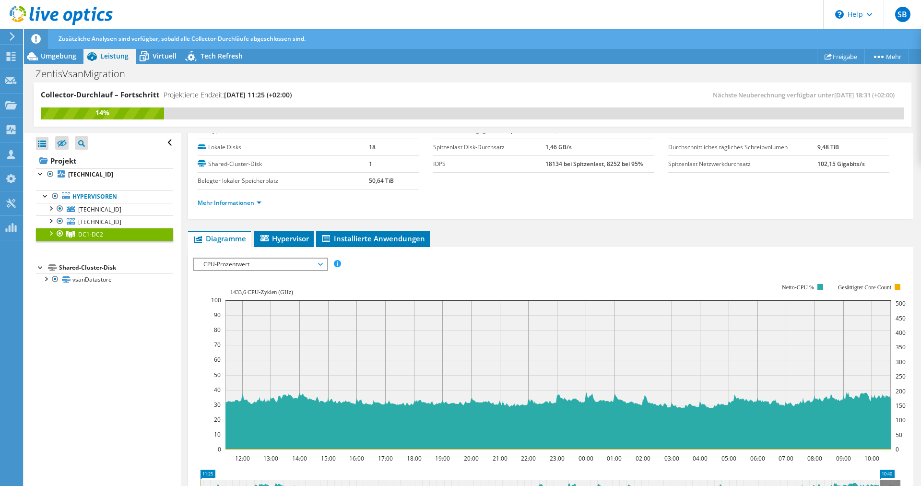
scroll to position [39, 0]
click at [57, 221] on div at bounding box center [60, 221] width 10 height 12
click at [56, 234] on div at bounding box center [60, 234] width 10 height 12
click at [297, 266] on span "CPU-Prozentwert" at bounding box center [260, 265] width 123 height 12
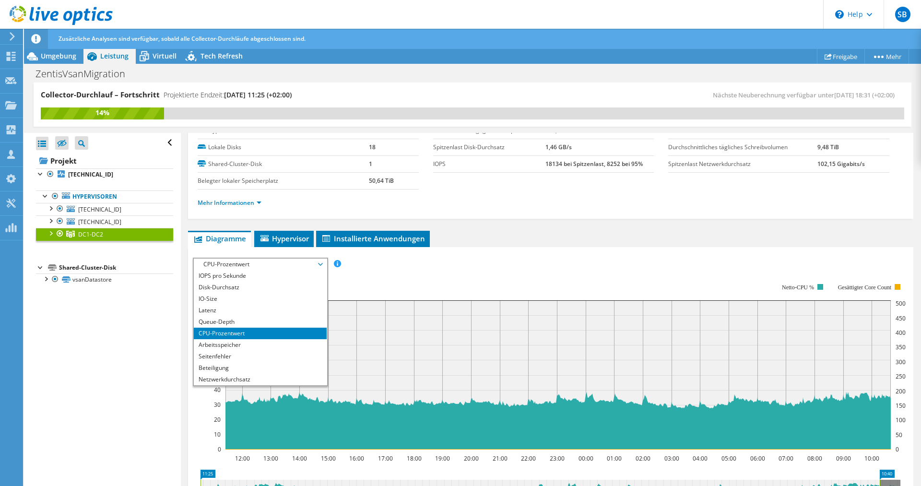
click at [299, 266] on span "CPU-Prozentwert" at bounding box center [260, 265] width 123 height 12
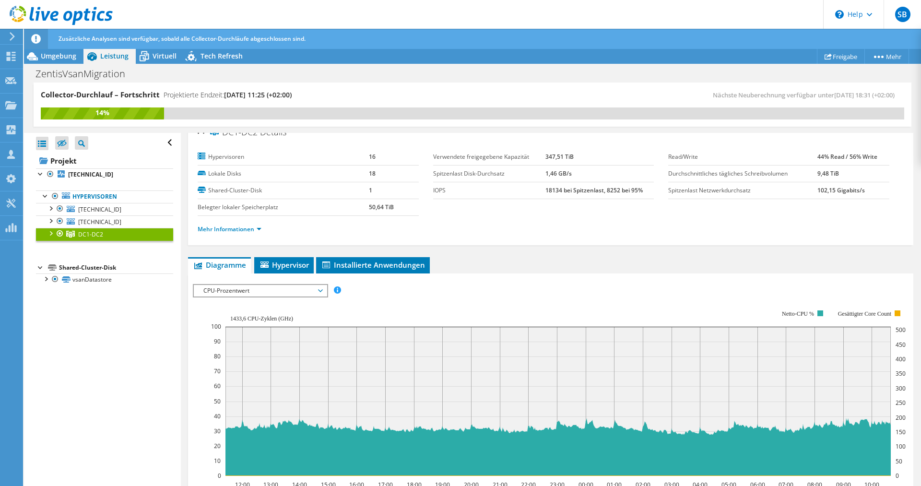
scroll to position [0, 0]
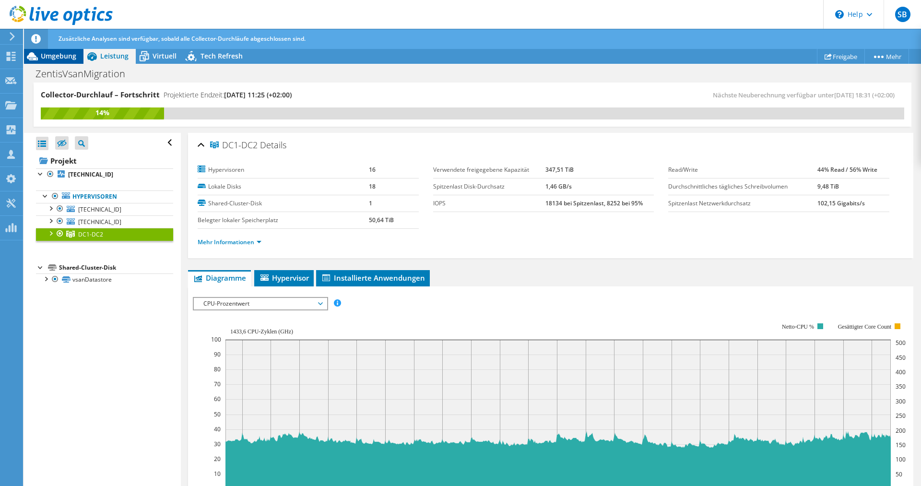
click at [53, 60] on span "Umgebung" at bounding box center [58, 55] width 35 height 9
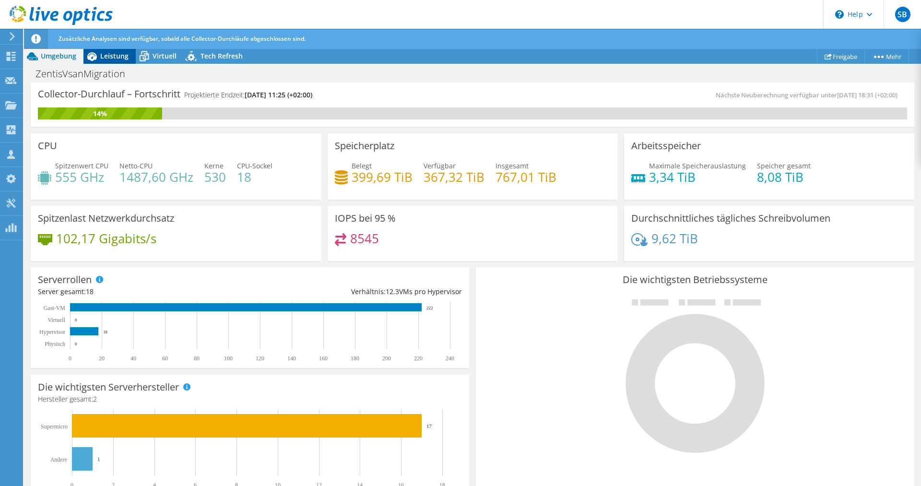
click at [125, 62] on div "Leistung" at bounding box center [109, 55] width 52 height 15
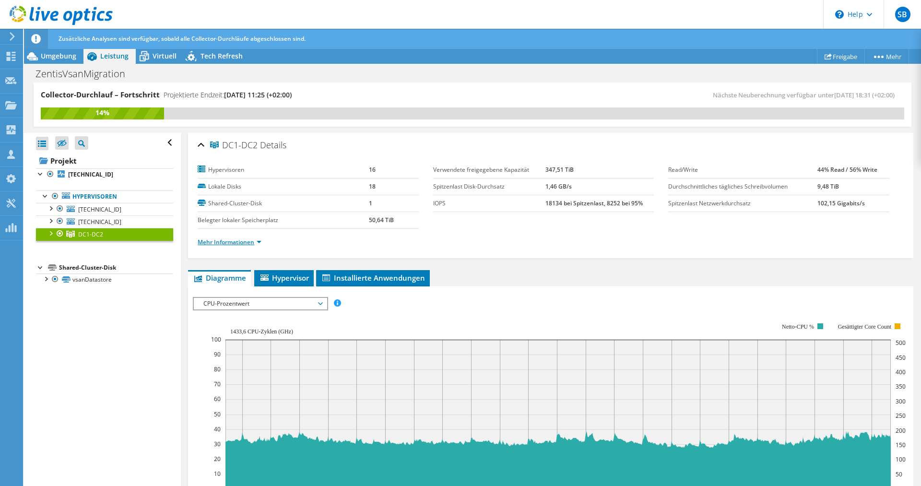
click at [258, 242] on link "Mehr Informationen" at bounding box center [230, 242] width 64 height 8
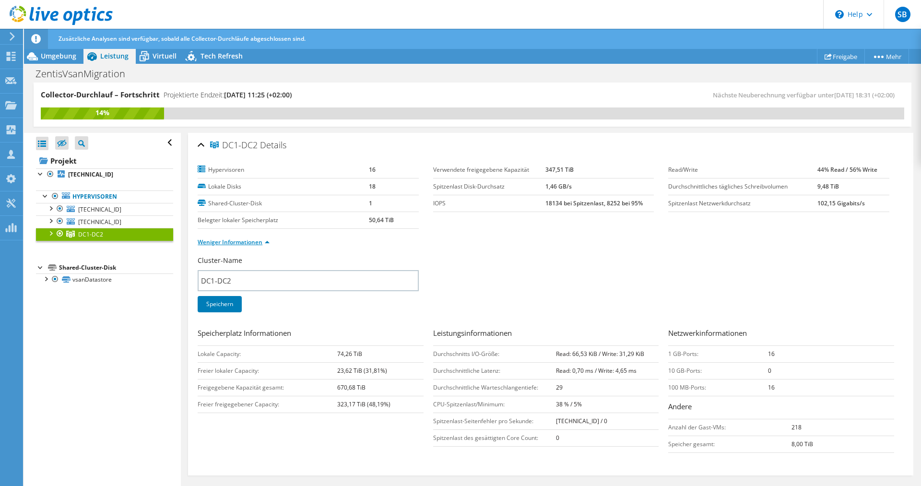
click at [263, 244] on link "Weniger Informationen" at bounding box center [234, 242] width 72 height 8
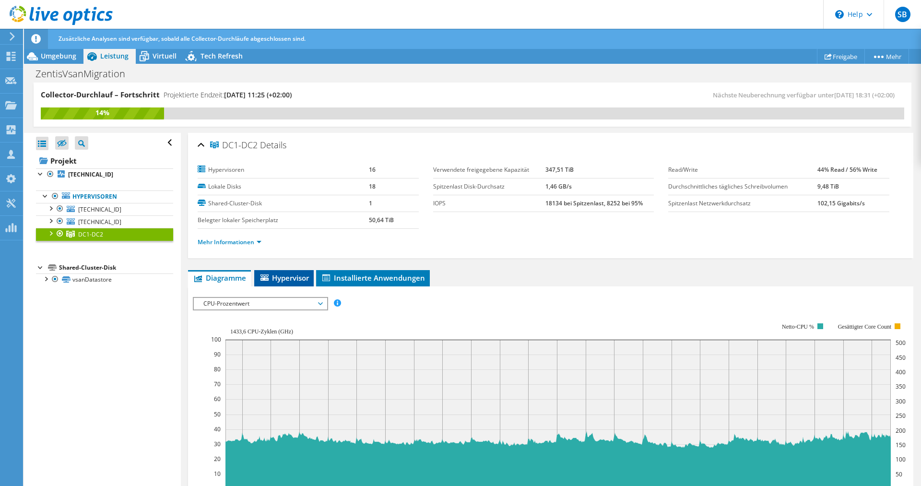
click at [281, 278] on span "Hypervisor" at bounding box center [284, 278] width 50 height 10
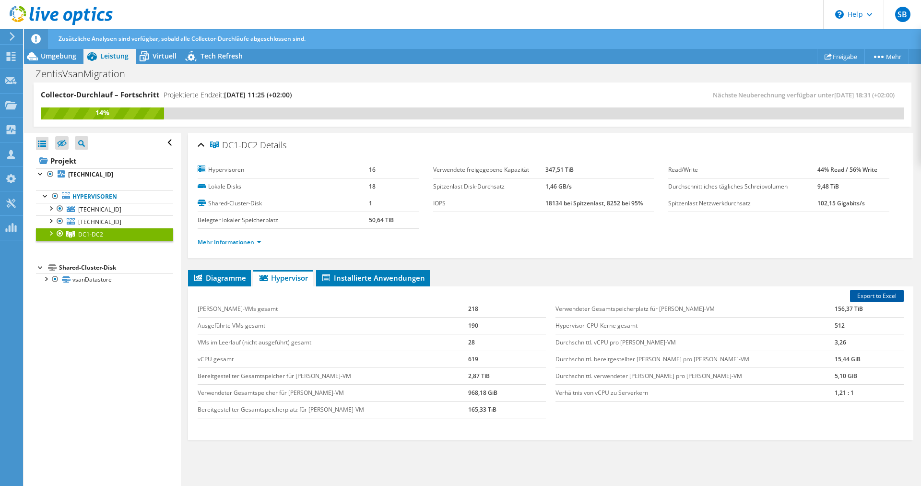
click at [866, 297] on link "Export to Excel" at bounding box center [877, 296] width 54 height 12
click at [224, 277] on span "Diagramme" at bounding box center [219, 278] width 53 height 10
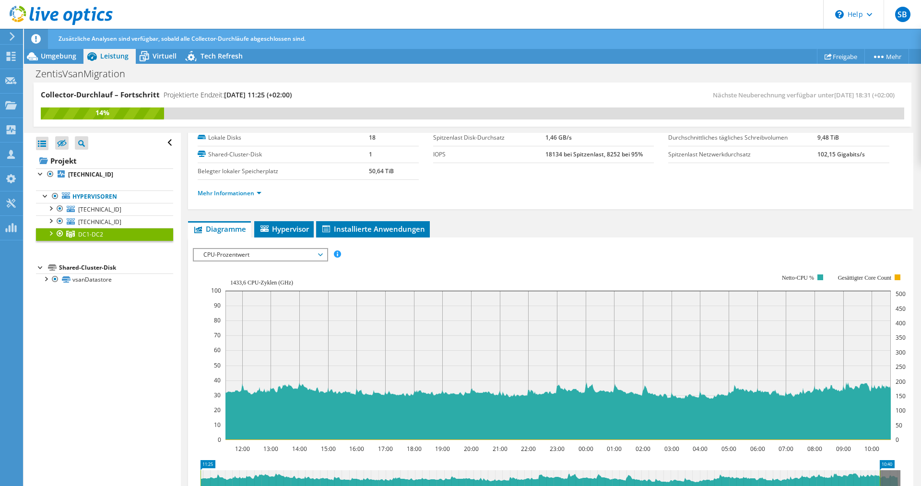
scroll to position [98, 0]
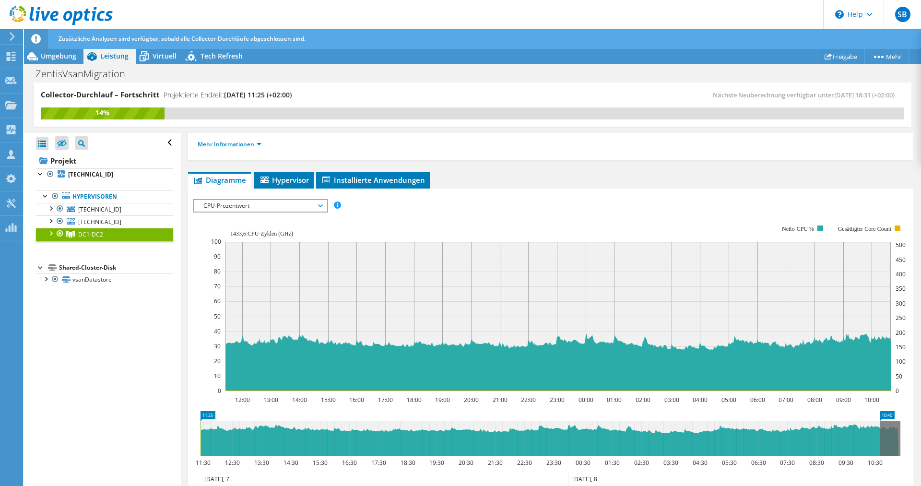
click at [73, 65] on div "ZentisVsanMigration Drucken" at bounding box center [472, 74] width 897 height 18
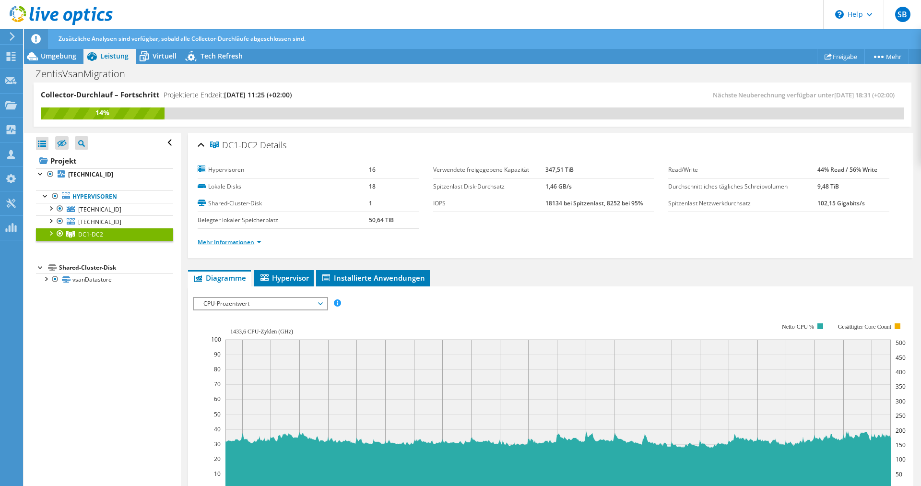
click at [251, 241] on link "Mehr Informationen" at bounding box center [230, 242] width 64 height 8
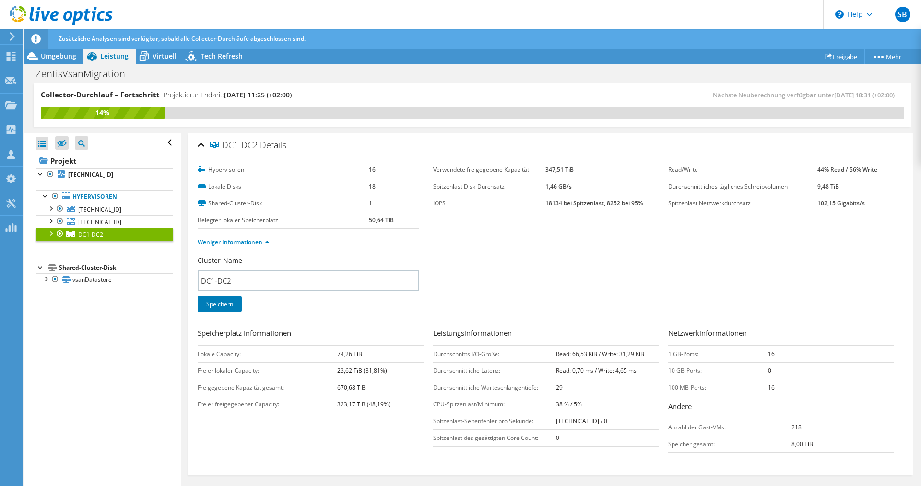
click at [251, 241] on link "Weniger Informationen" at bounding box center [234, 242] width 72 height 8
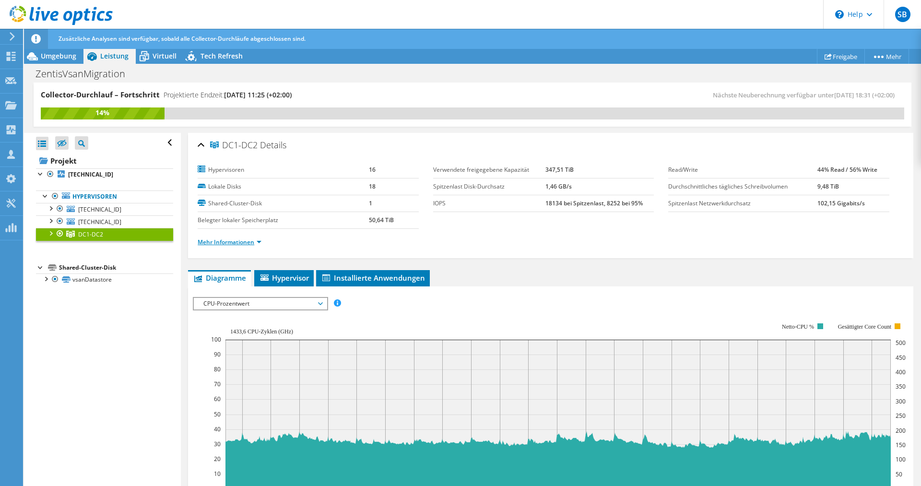
click at [249, 242] on link "Mehr Informationen" at bounding box center [230, 242] width 64 height 8
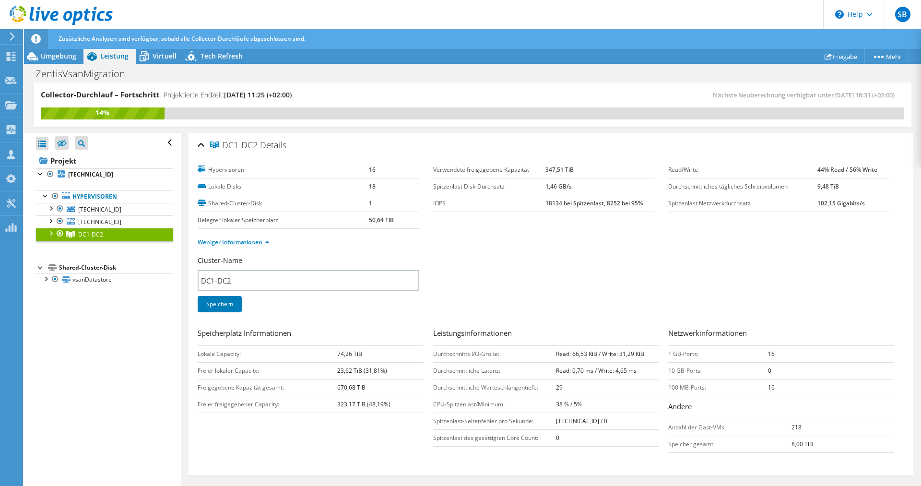
click at [249, 242] on link "Weniger Informationen" at bounding box center [234, 242] width 72 height 8
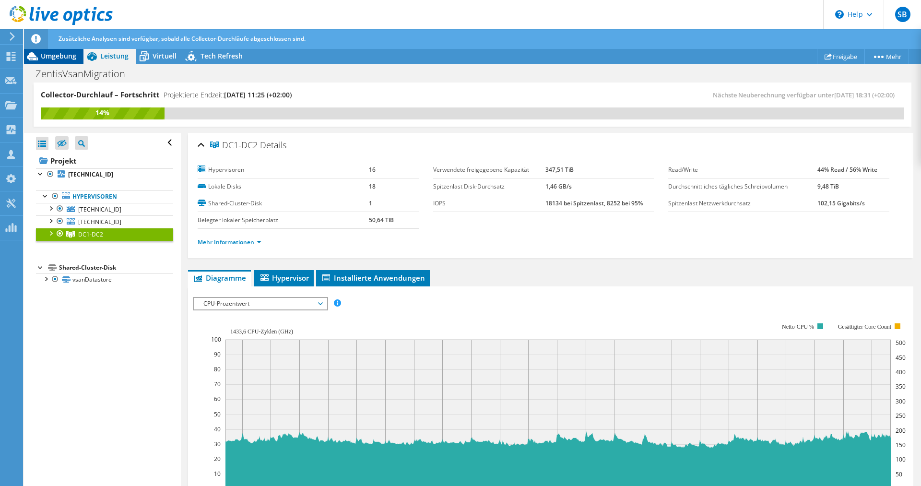
click at [71, 60] on span "Umgebung" at bounding box center [58, 55] width 35 height 9
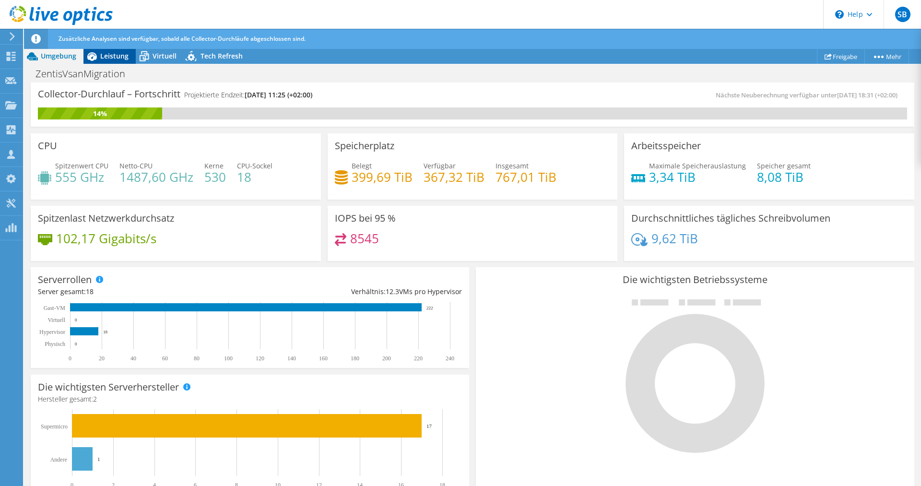
click at [118, 59] on span "Leistung" at bounding box center [114, 55] width 28 height 9
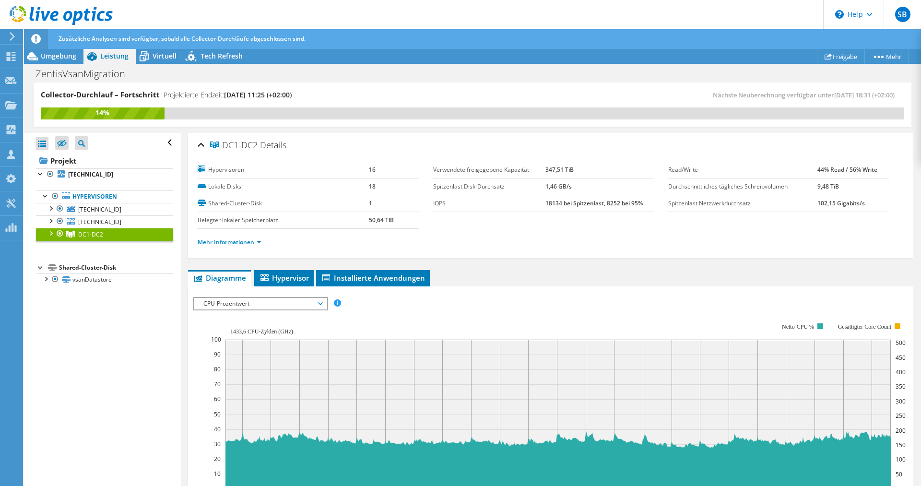
click at [68, 64] on div "ZentisVsanMigration Drucken" at bounding box center [472, 73] width 897 height 19
click at [67, 59] on span "Umgebung" at bounding box center [58, 55] width 35 height 9
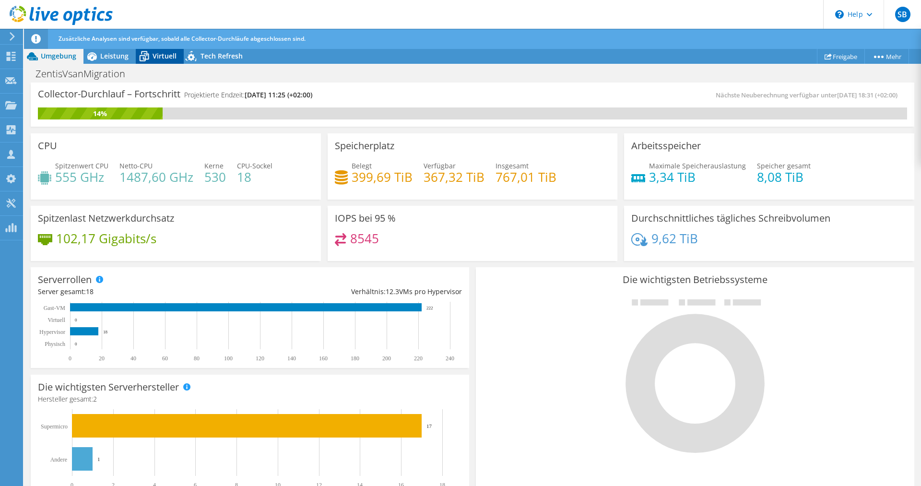
click at [162, 59] on span "Virtuell" at bounding box center [165, 55] width 24 height 9
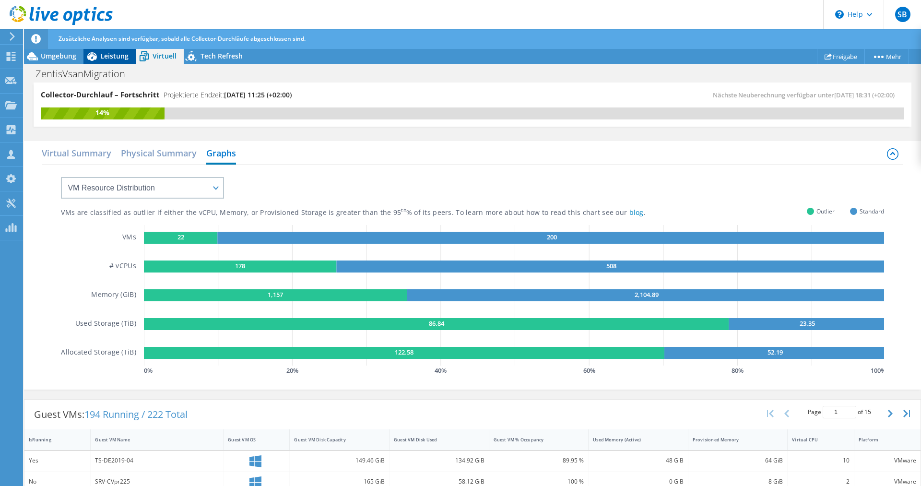
click at [120, 59] on span "Leistung" at bounding box center [114, 55] width 28 height 9
